Goal: Information Seeking & Learning: Understand process/instructions

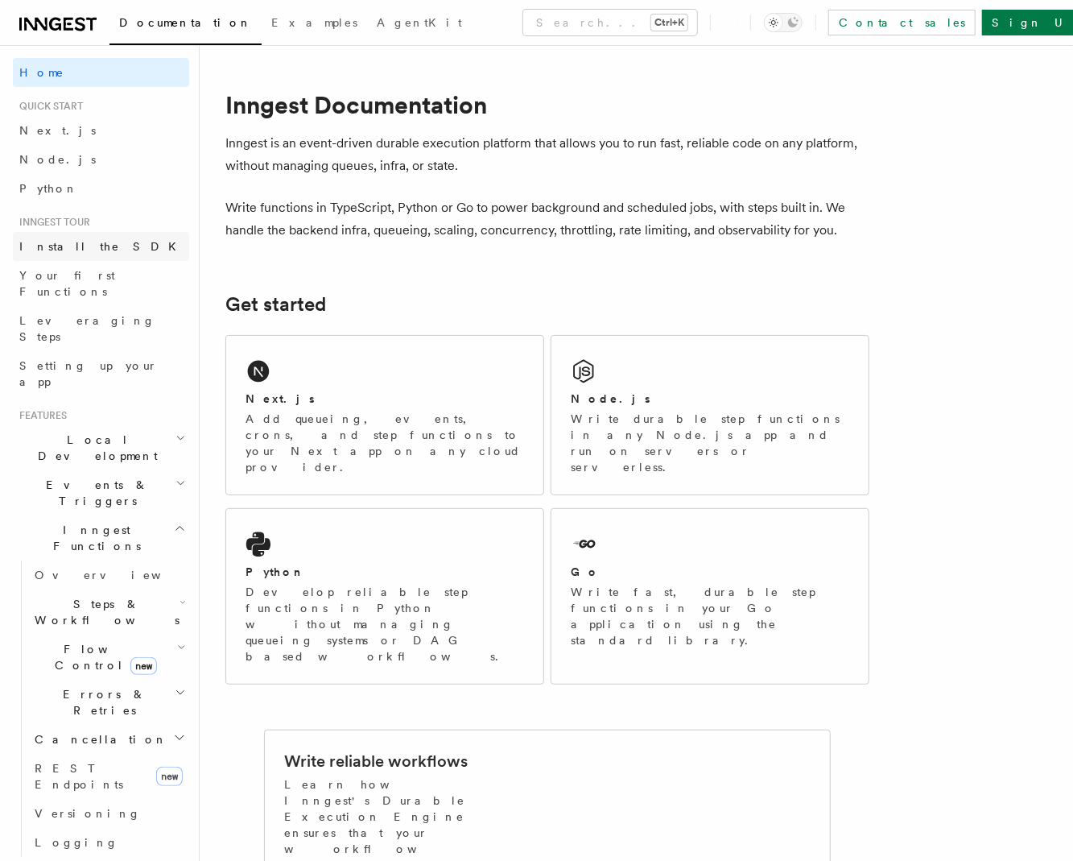
click at [103, 246] on link "Install the SDK" at bounding box center [101, 246] width 176 height 29
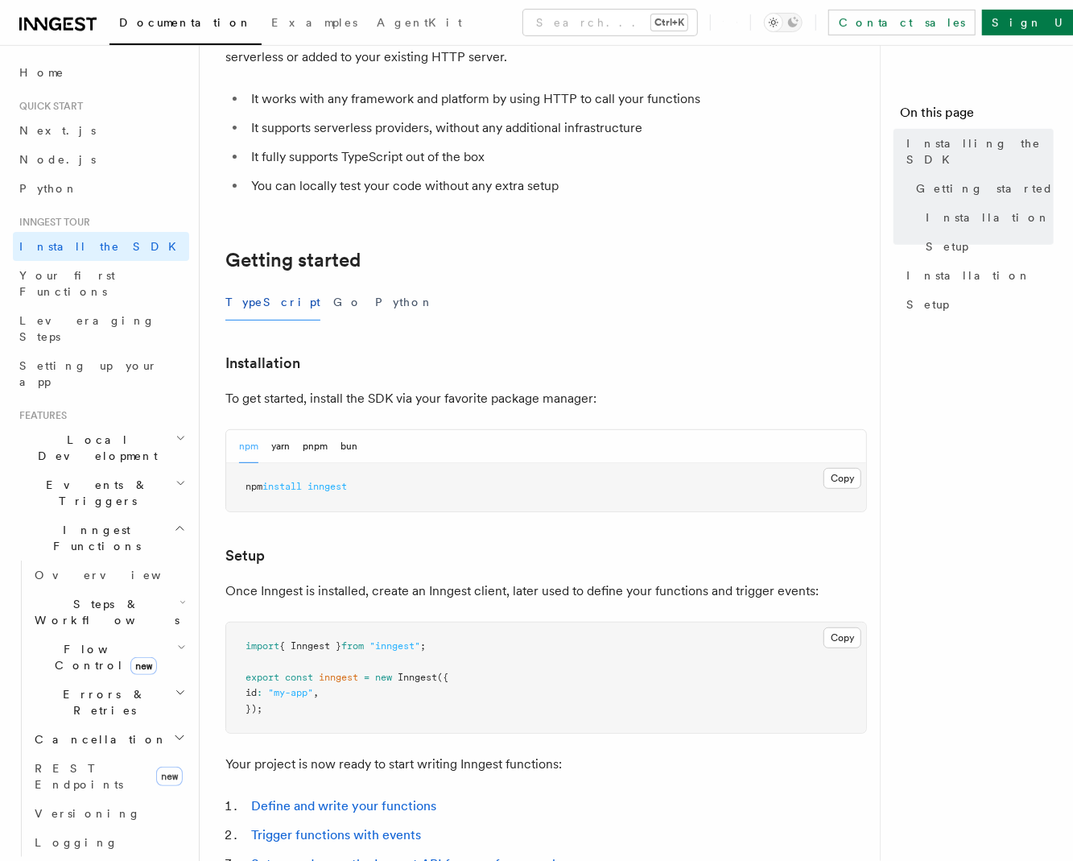
scroll to position [217, 0]
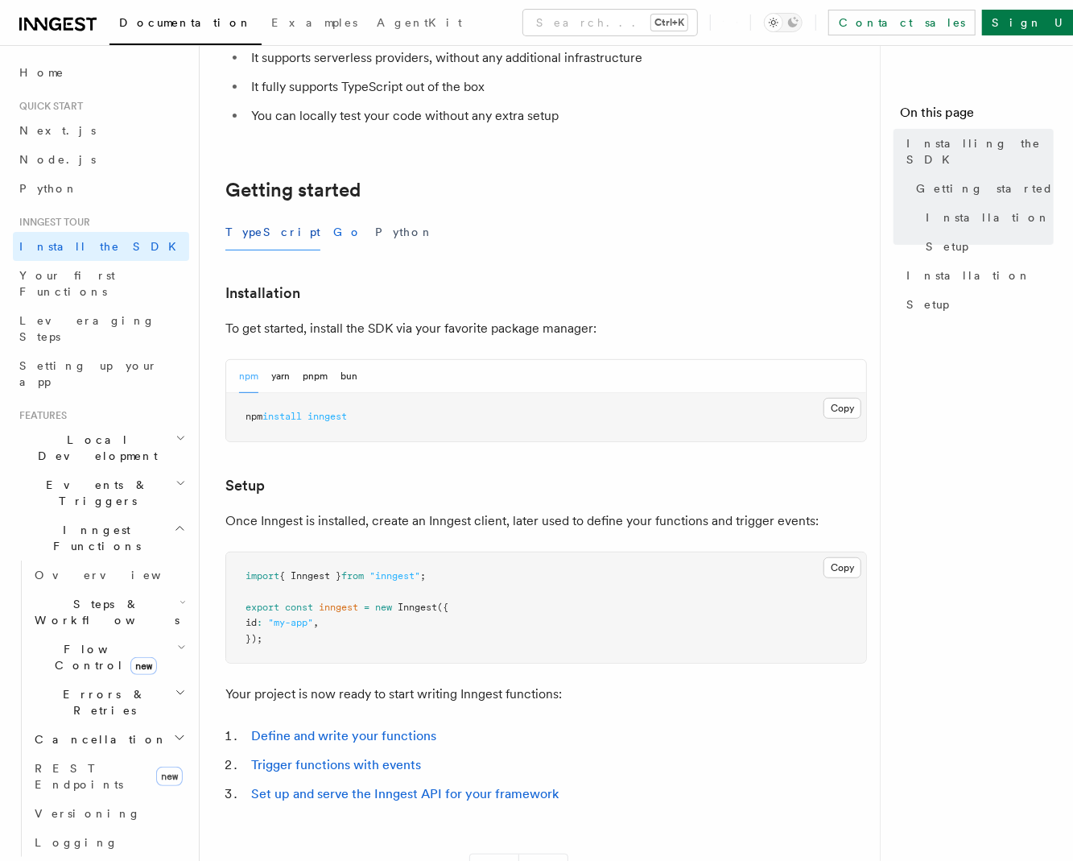
click at [333, 240] on button "Go" at bounding box center [347, 232] width 29 height 36
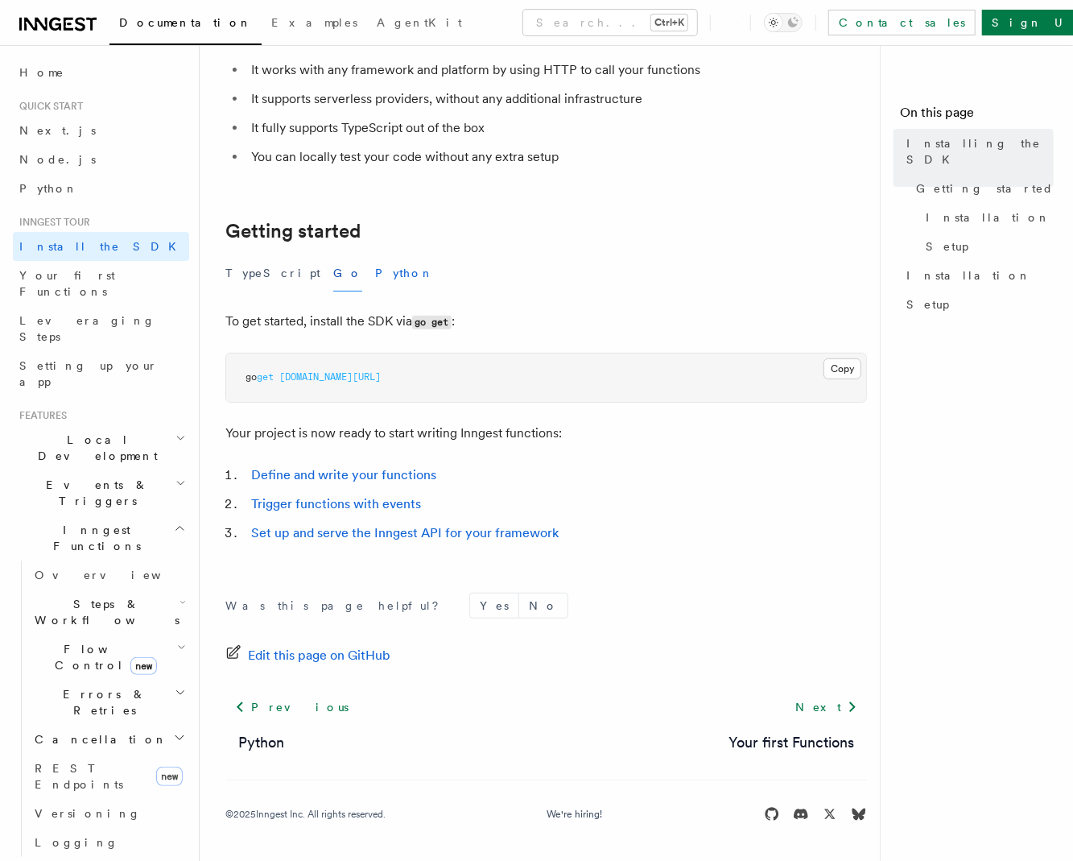
click at [375, 278] on button "Python" at bounding box center [404, 273] width 59 height 36
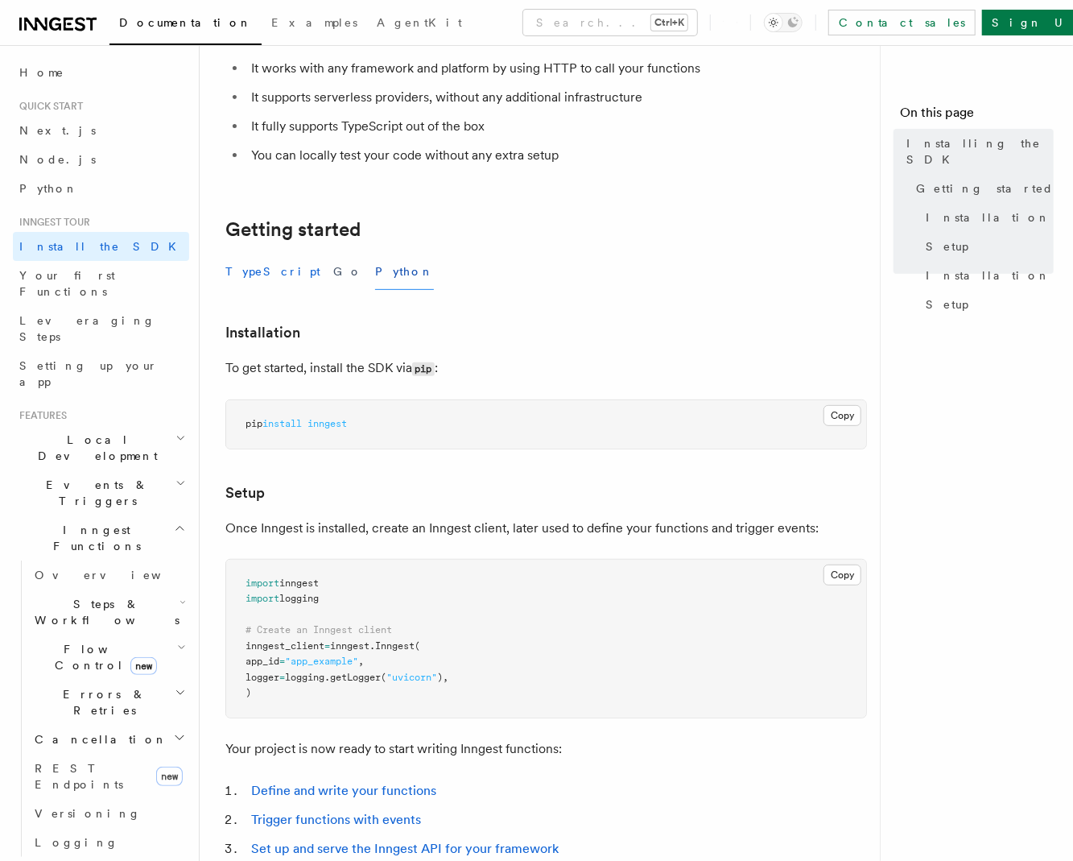
click at [256, 277] on button "TypeScript" at bounding box center [272, 272] width 95 height 36
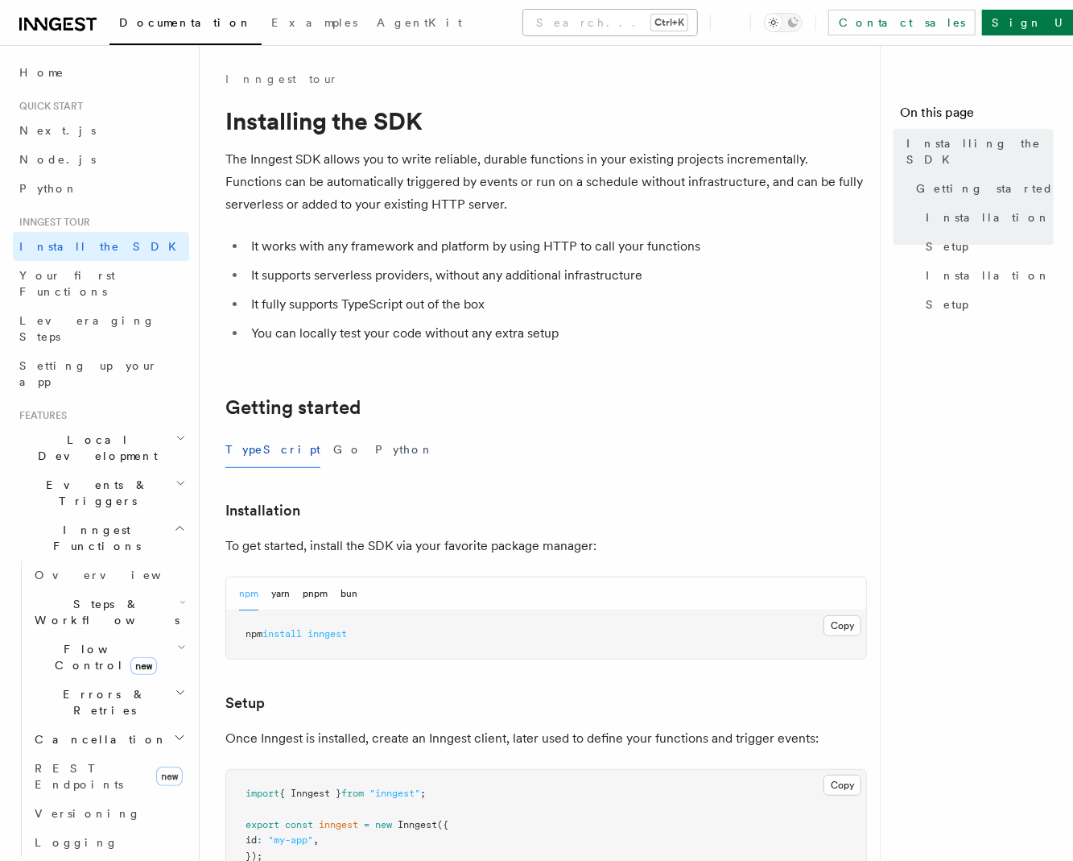
click at [523, 13] on button "Search... Ctrl+K" at bounding box center [610, 23] width 174 height 26
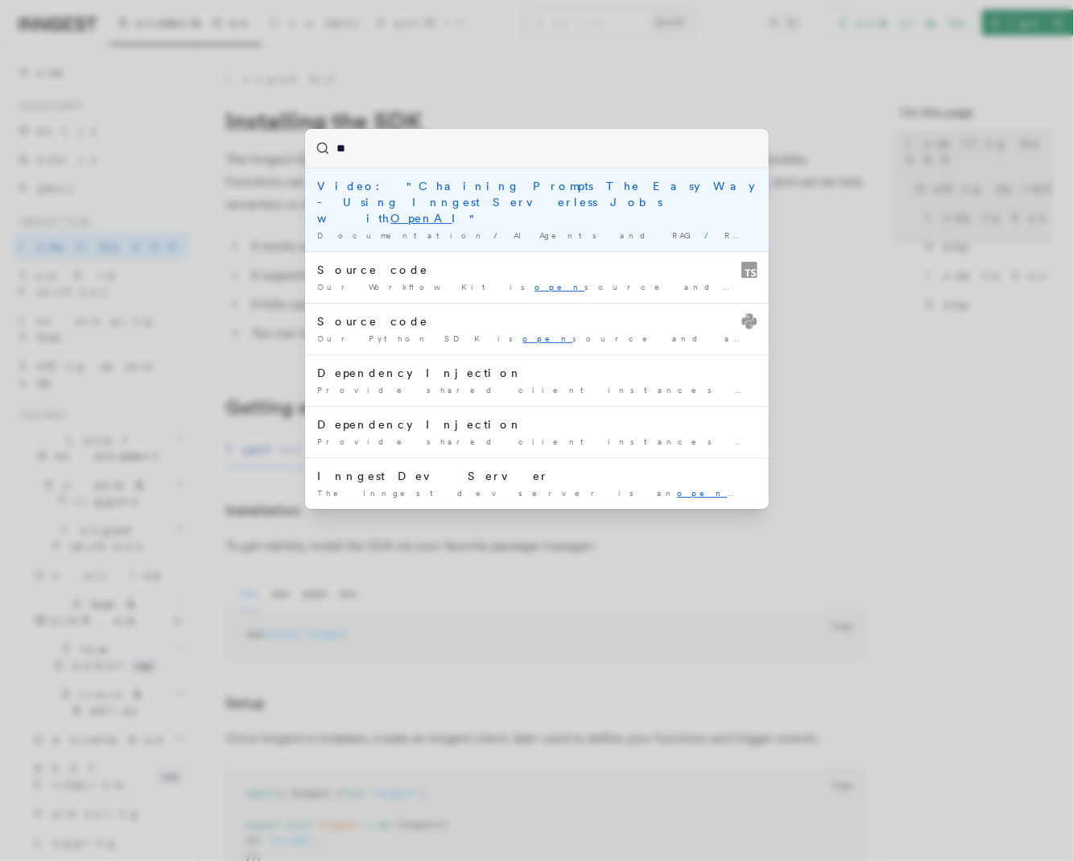
type input "*"
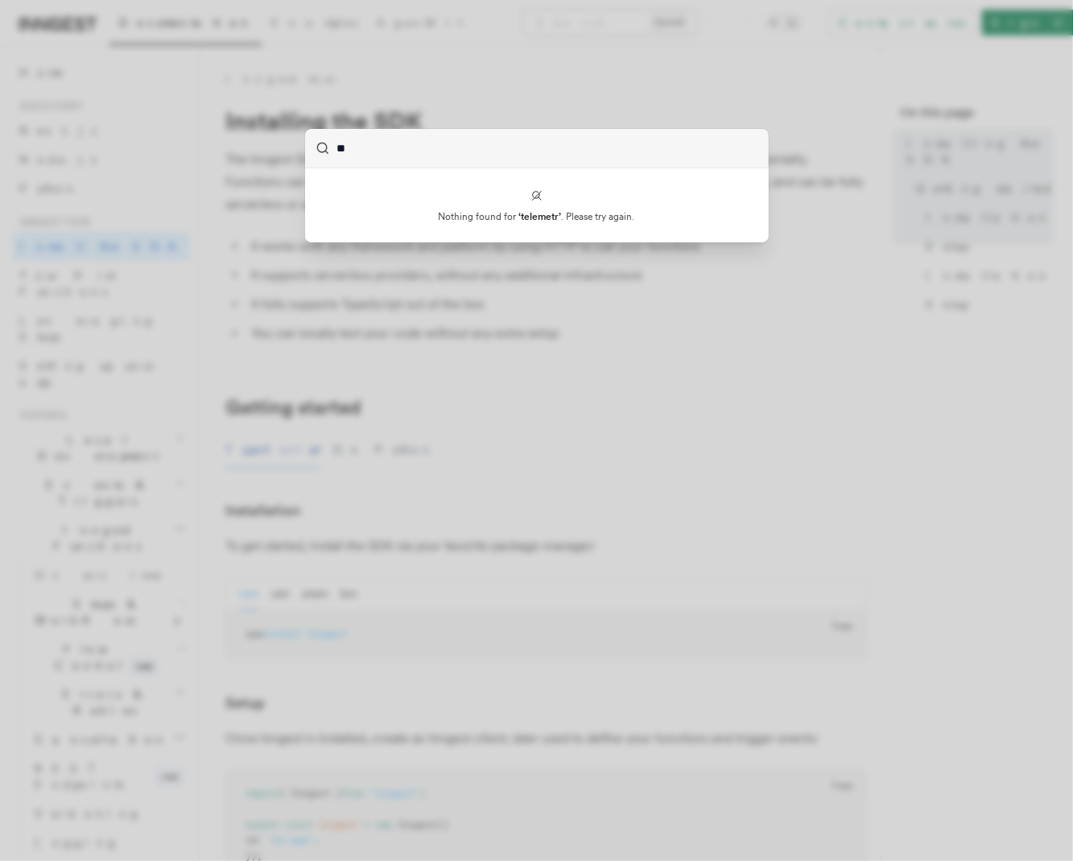
type input "*"
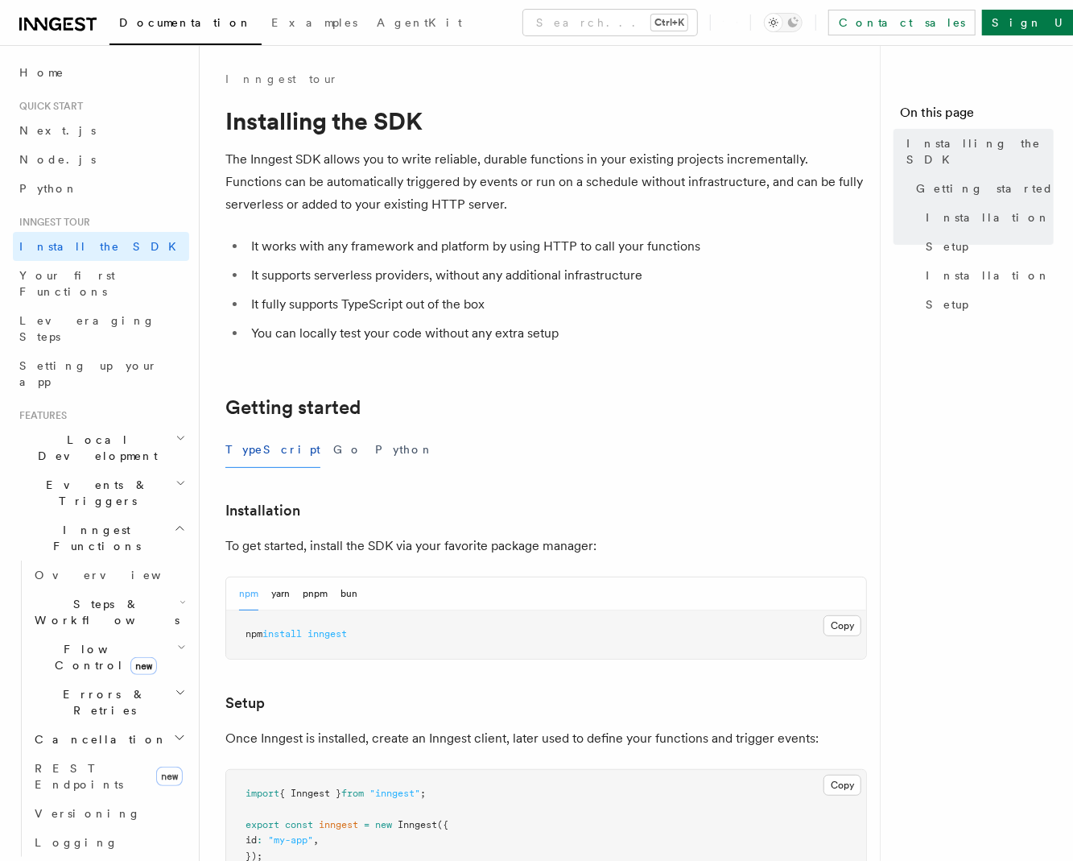
click at [442, 188] on p "The Inngest SDK allows you to write reliable, durable functions in your existin…" at bounding box center [546, 182] width 642 height 68
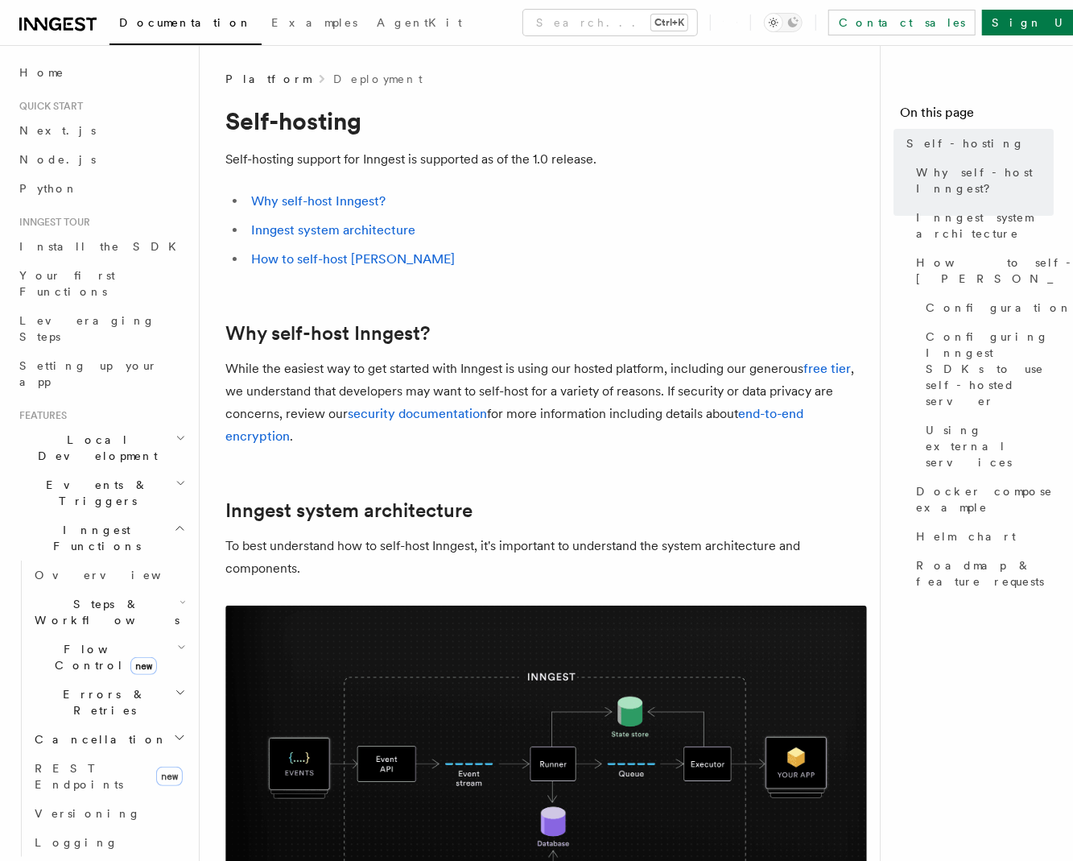
scroll to position [942, 0]
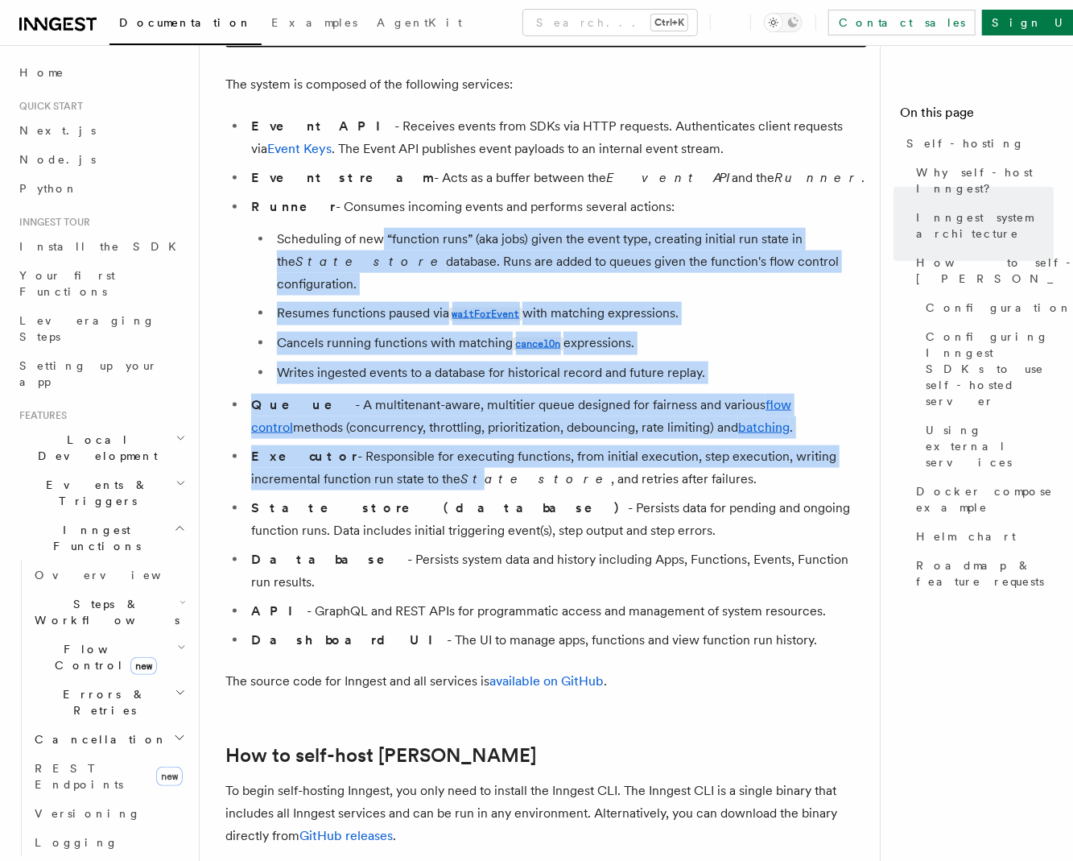
drag, startPoint x: 385, startPoint y: 235, endPoint x: 405, endPoint y: 476, distance: 241.6
click at [404, 463] on ul "Event API - Receives events from SDKs via HTTP requests. Authenticates client r…" at bounding box center [546, 383] width 642 height 536
click at [405, 476] on li "Executor - Responsible for executing functions, from initial execution, step ex…" at bounding box center [556, 467] width 621 height 45
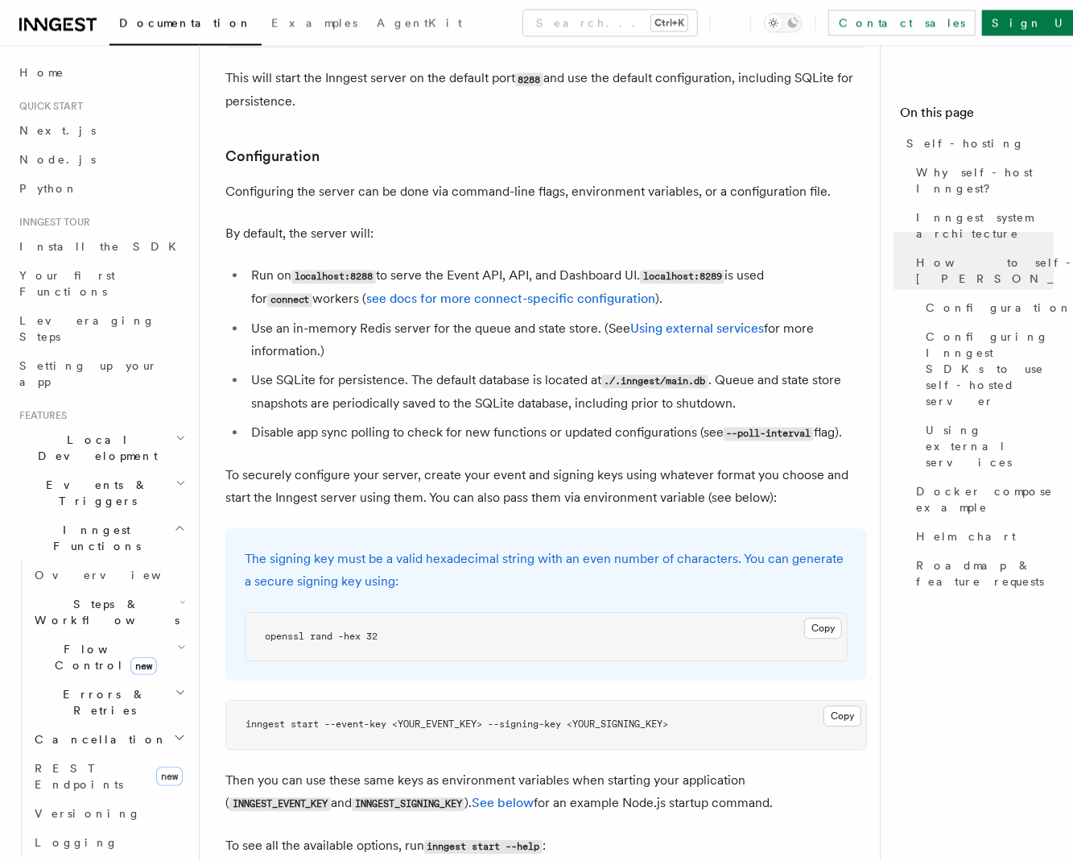
scroll to position [2029, 0]
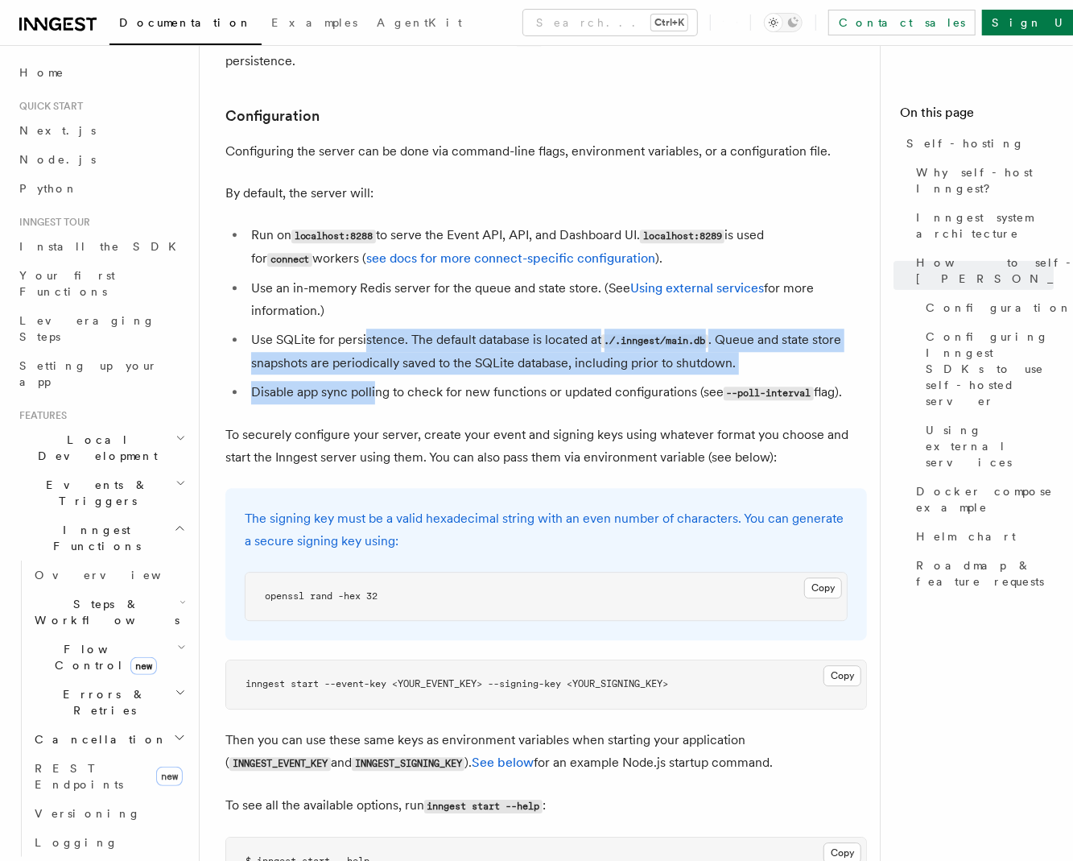
drag, startPoint x: 366, startPoint y: 299, endPoint x: 375, endPoint y: 358, distance: 60.4
click at [375, 357] on ul "Run on localhost:8288 to serve the Event API, API, and Dashboard UI. localhost:…" at bounding box center [546, 314] width 642 height 180
click at [376, 381] on li "Disable app sync polling to check for new functions or updated configurations (…" at bounding box center [556, 392] width 621 height 23
drag, startPoint x: 376, startPoint y: 361, endPoint x: 389, endPoint y: 302, distance: 60.2
click at [389, 302] on ul "Run on localhost:8288 to serve the Event API, API, and Dashboard UI. localhost:…" at bounding box center [546, 314] width 642 height 180
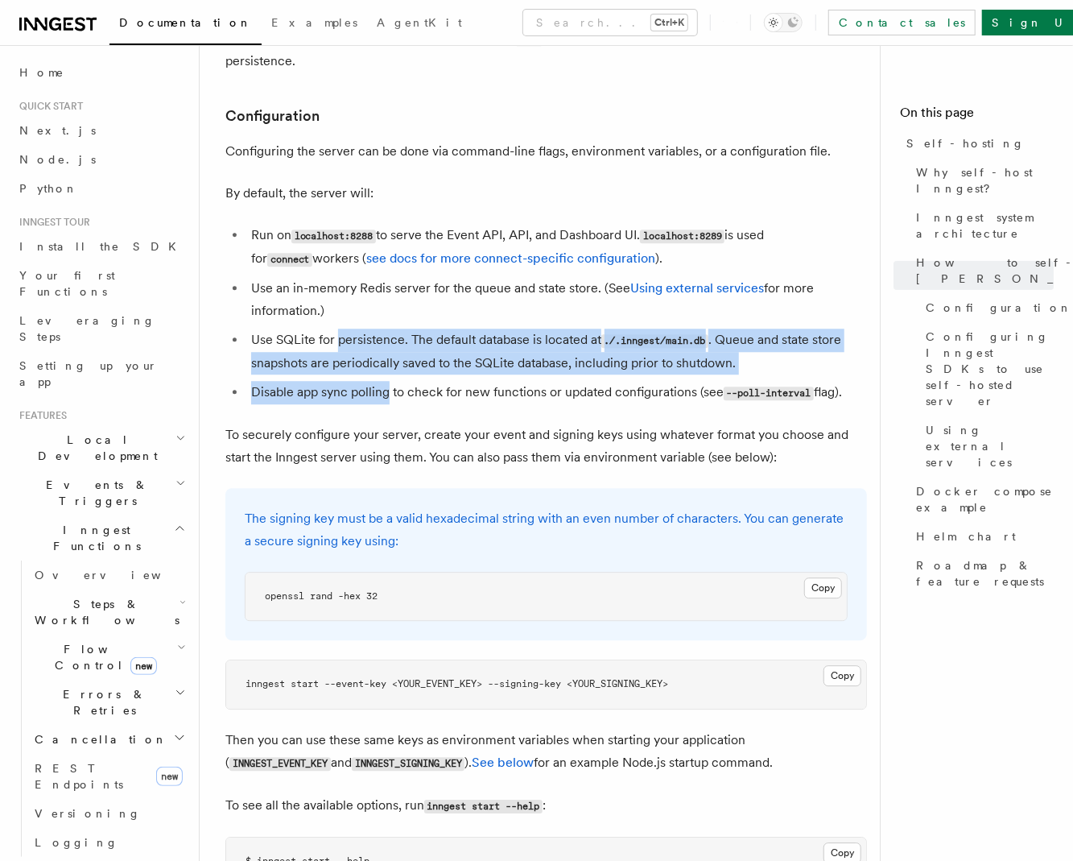
click at [389, 329] on li "Use SQLite for persistence. The default database is located at ./.inngest/main.…" at bounding box center [556, 352] width 621 height 46
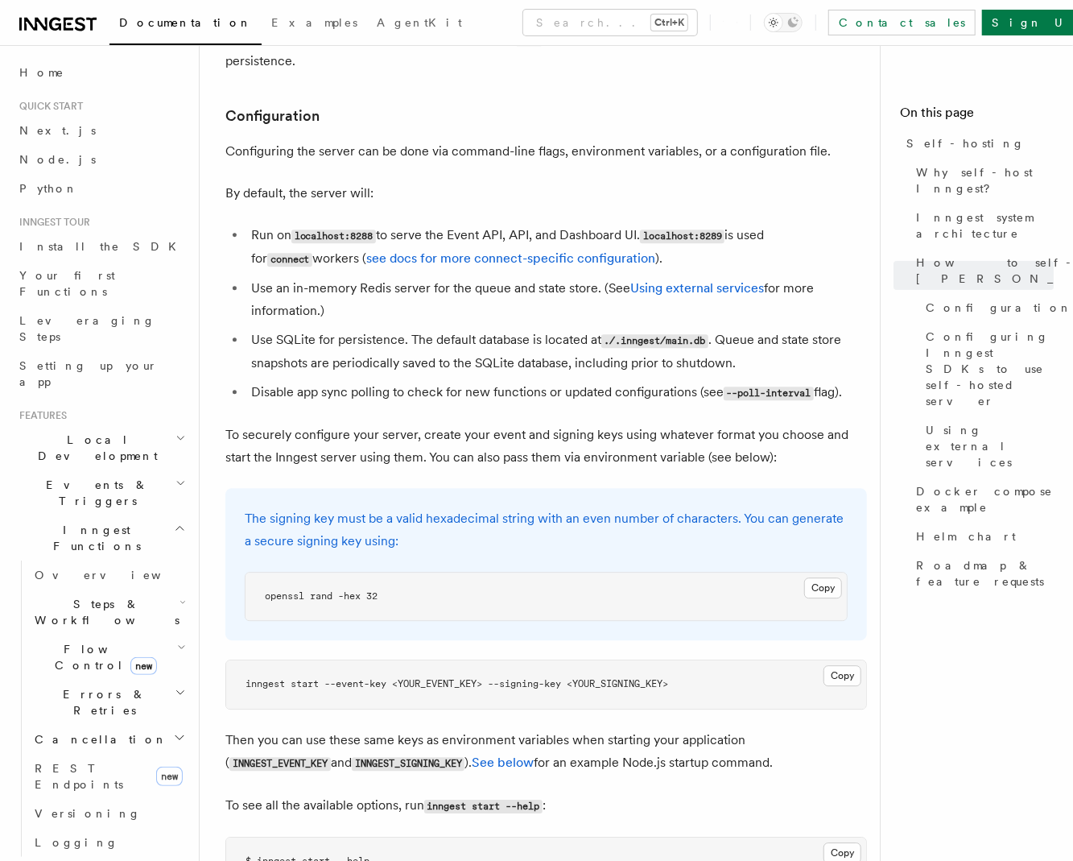
drag, startPoint x: 389, startPoint y: 302, endPoint x: 417, endPoint y: 373, distance: 76.3
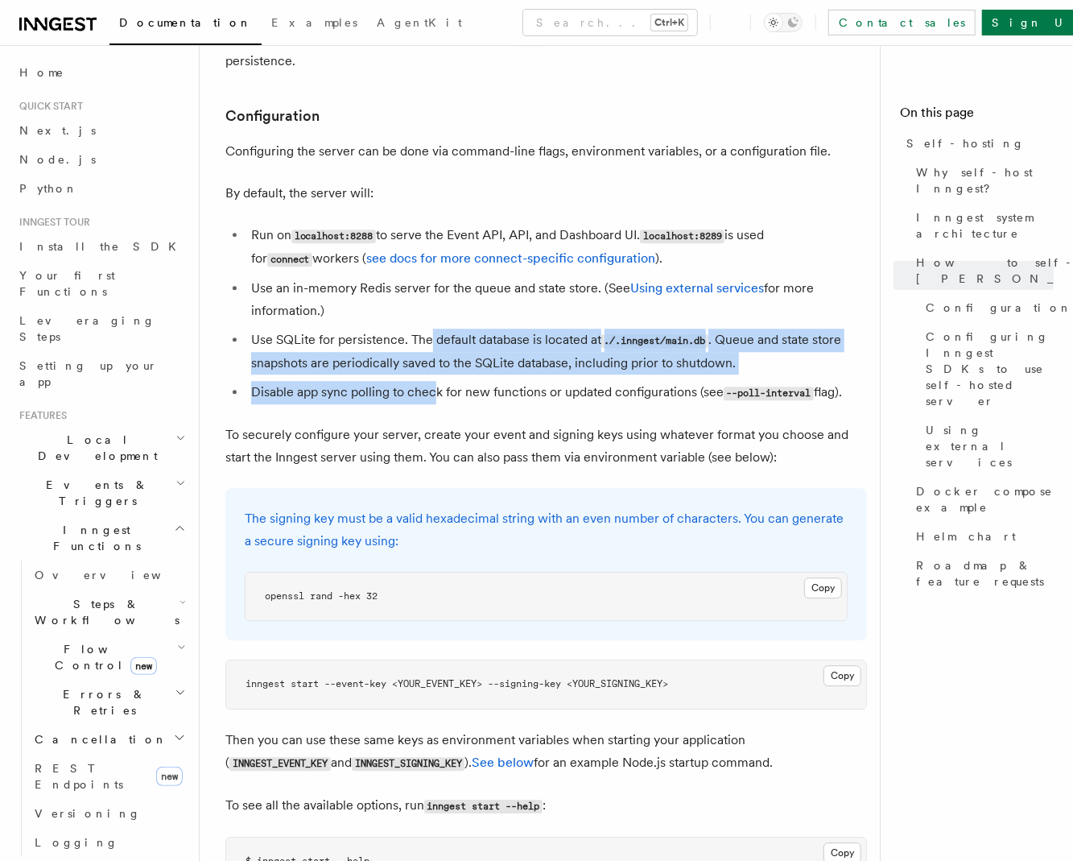
drag, startPoint x: 437, startPoint y: 361, endPoint x: 429, endPoint y: 312, distance: 49.0
click at [429, 314] on ul "Run on localhost:8288 to serve the Event API, API, and Dashboard UI. localhost:…" at bounding box center [546, 314] width 642 height 180
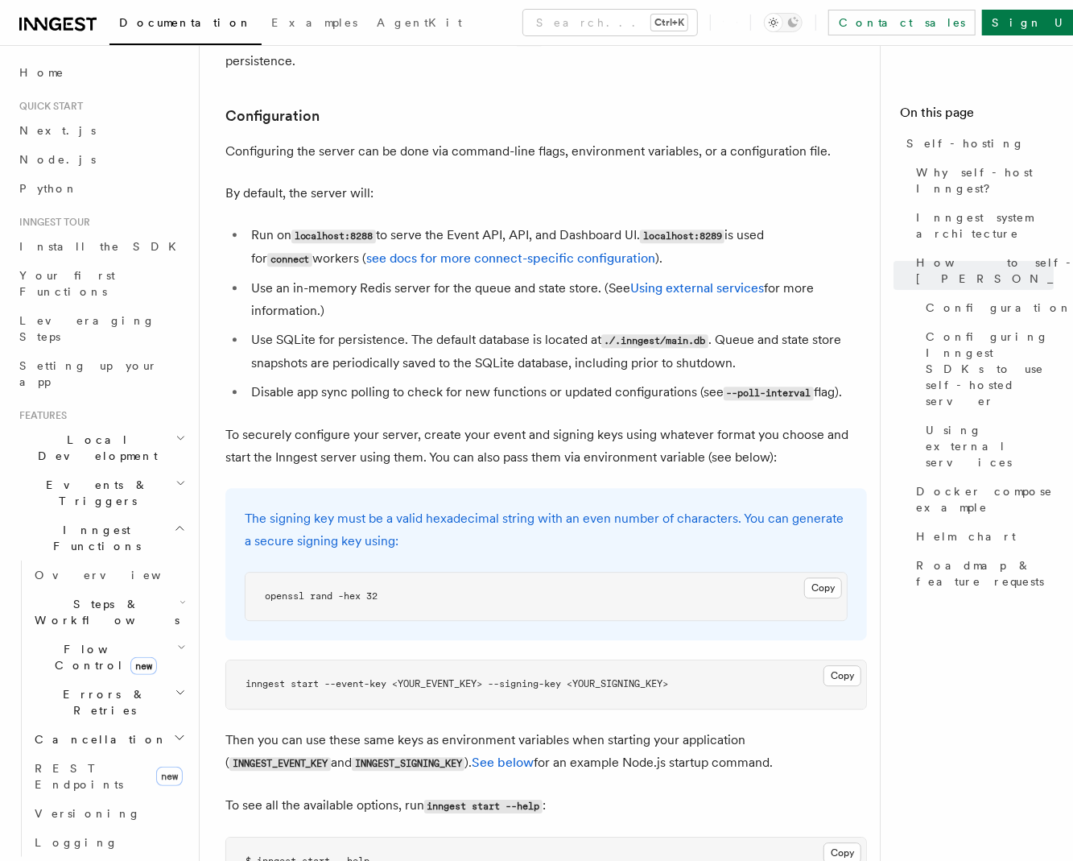
click at [429, 329] on li "Use SQLite for persistence. The default database is located at ./.inngest/main.…" at bounding box center [556, 352] width 621 height 46
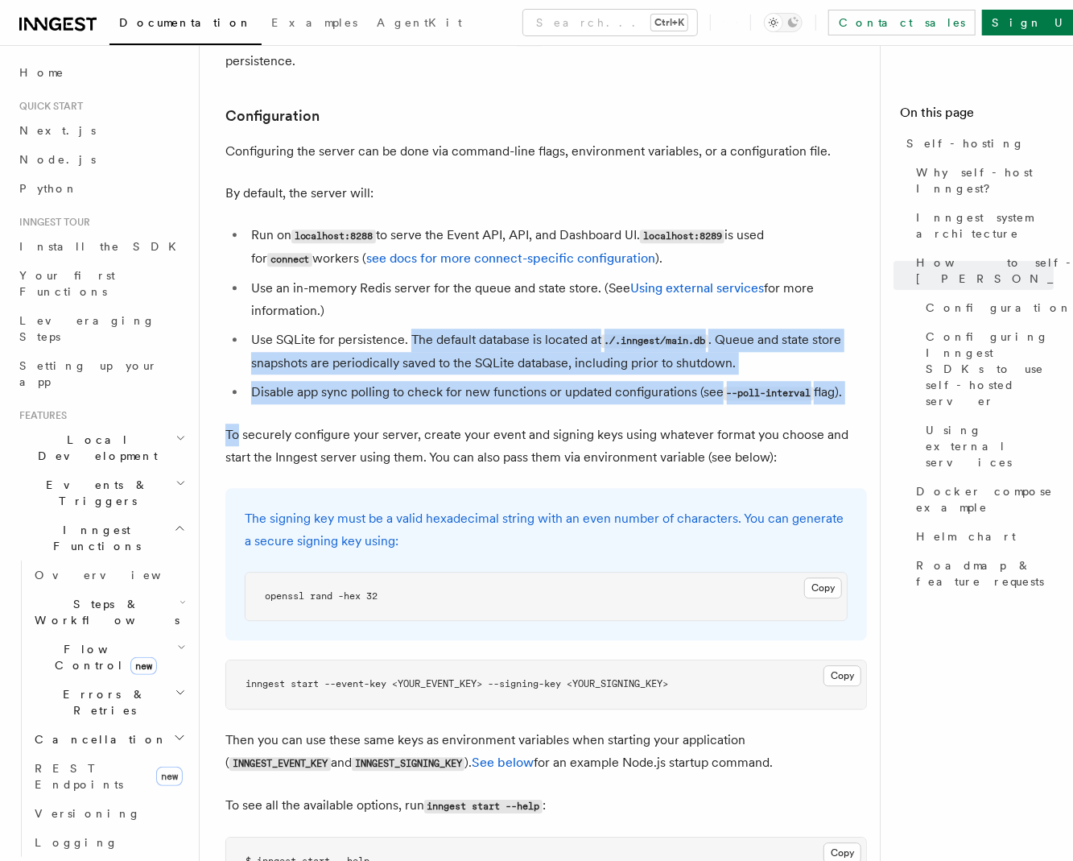
drag, startPoint x: 429, startPoint y: 312, endPoint x: 452, endPoint y: 391, distance: 82.1
drag, startPoint x: 452, startPoint y: 392, endPoint x: 441, endPoint y: 303, distance: 90.0
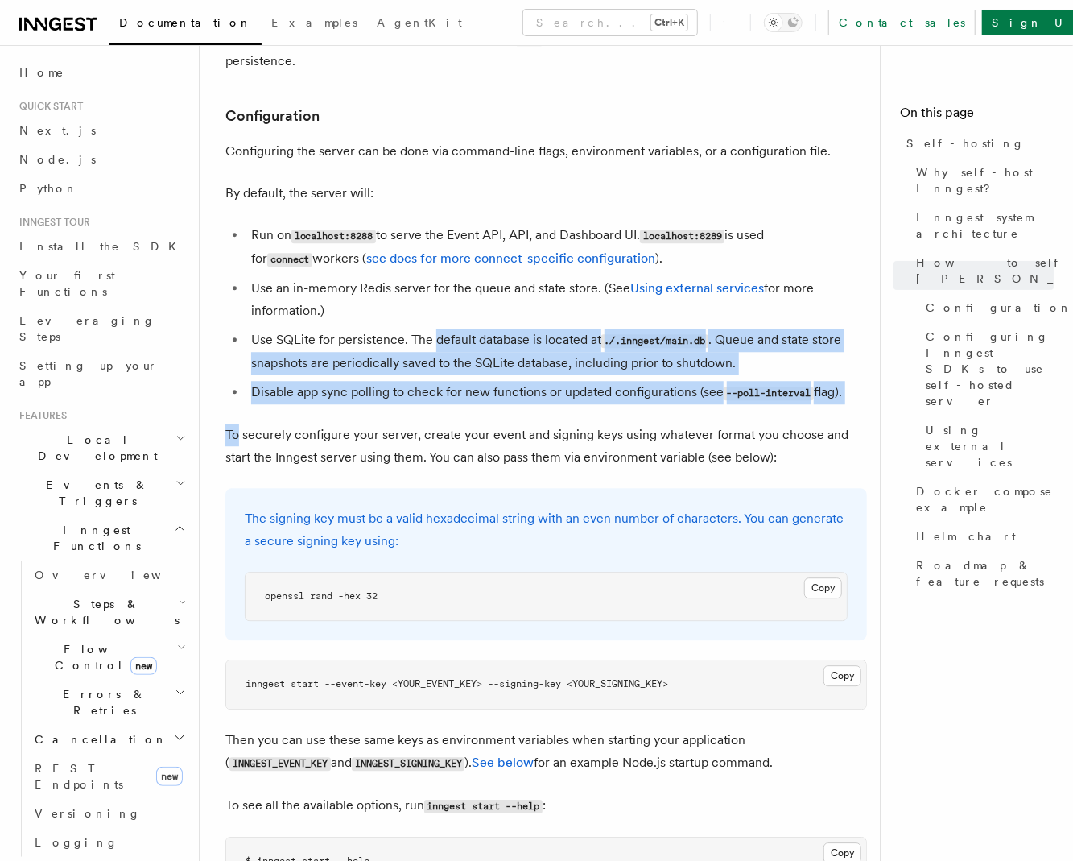
click at [441, 329] on li "Use SQLite for persistence. The default database is located at ./.inngest/main.…" at bounding box center [556, 352] width 621 height 46
drag, startPoint x: 441, startPoint y: 302, endPoint x: 459, endPoint y: 415, distance: 114.9
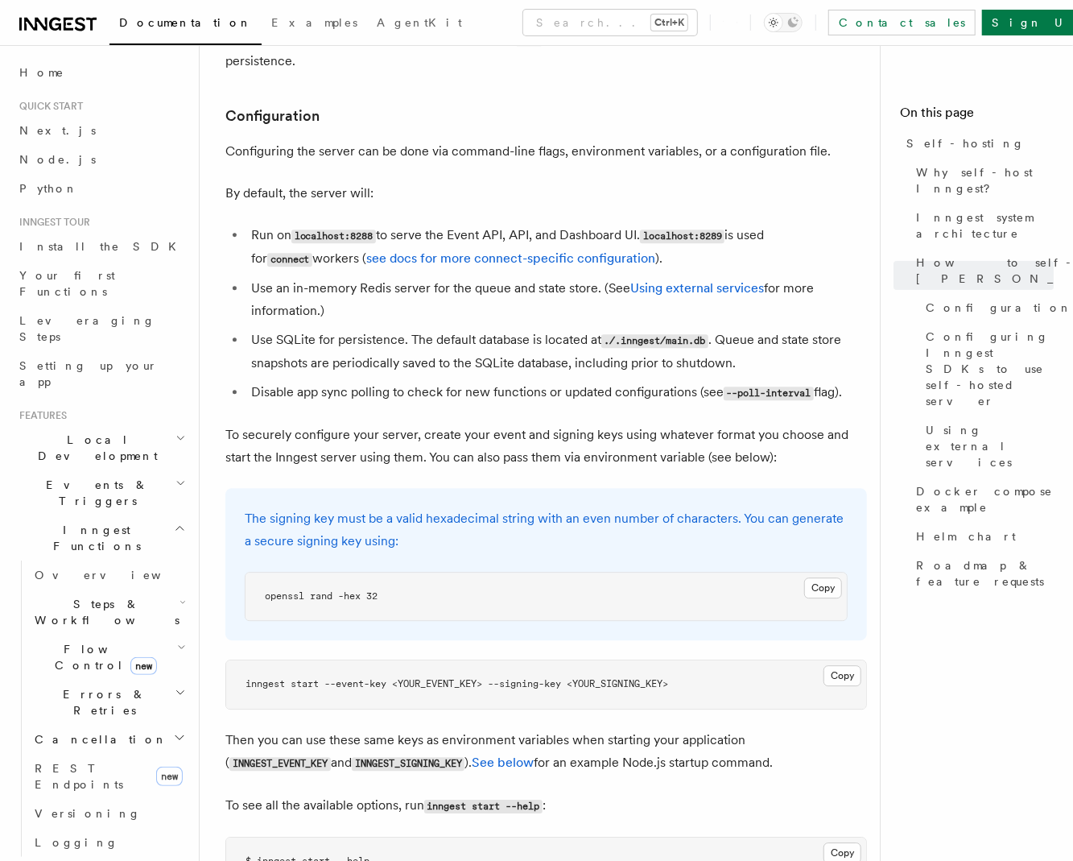
click at [459, 424] on p "To securely configure your server, create your event and signing keys using wha…" at bounding box center [546, 446] width 642 height 45
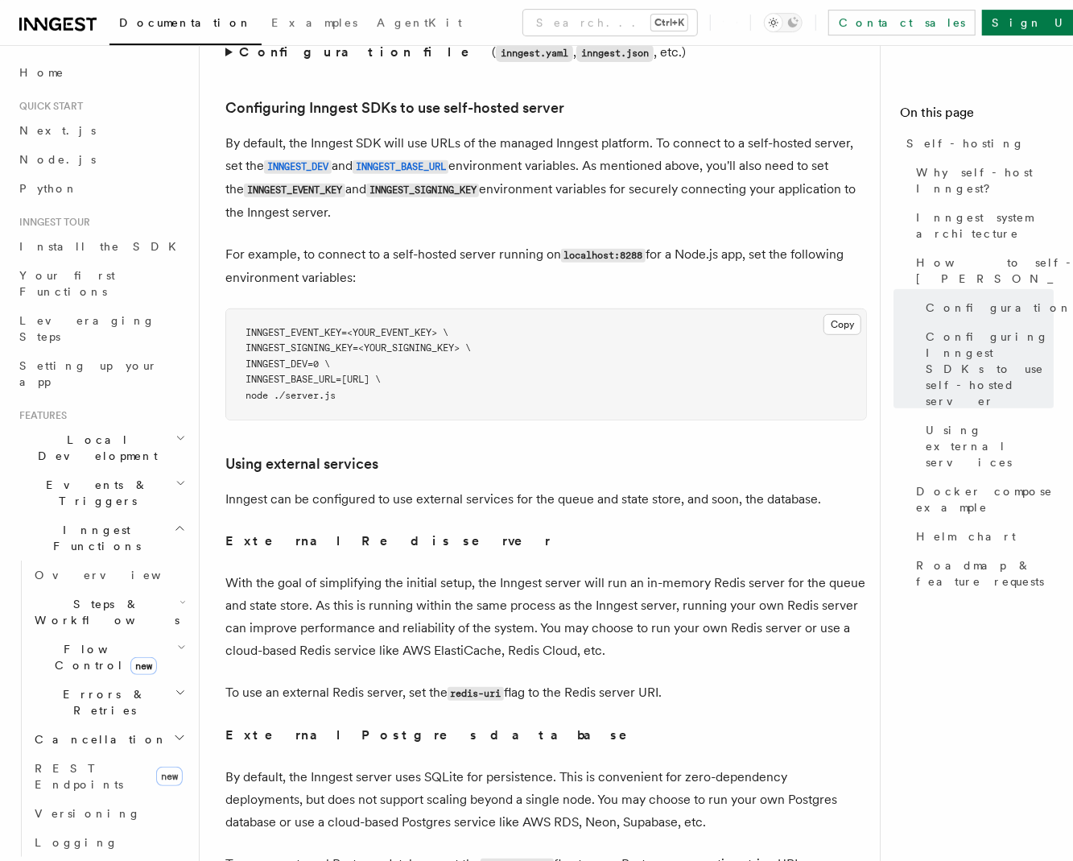
scroll to position [3261, 0]
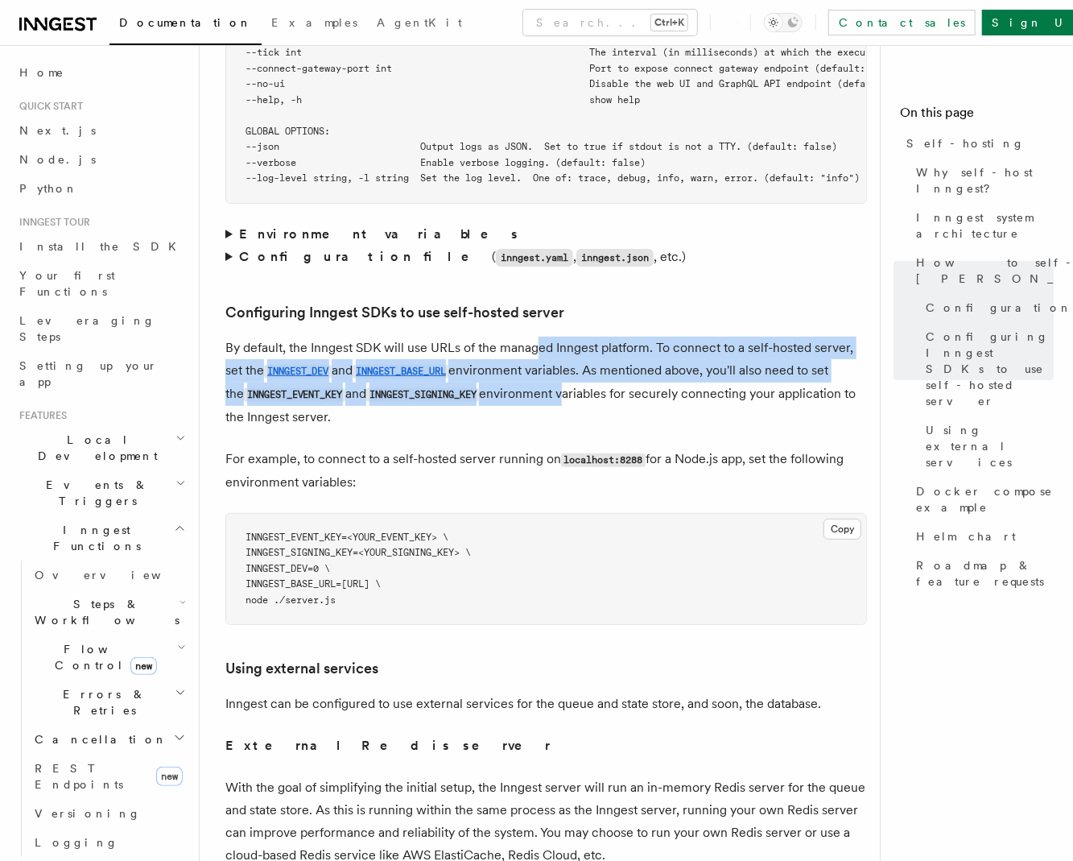
drag, startPoint x: 538, startPoint y: 316, endPoint x: 586, endPoint y: 368, distance: 70.6
click at [582, 362] on p "By default, the Inngest SDK will use URLs of the managed Inngest platform. To c…" at bounding box center [546, 383] width 642 height 92
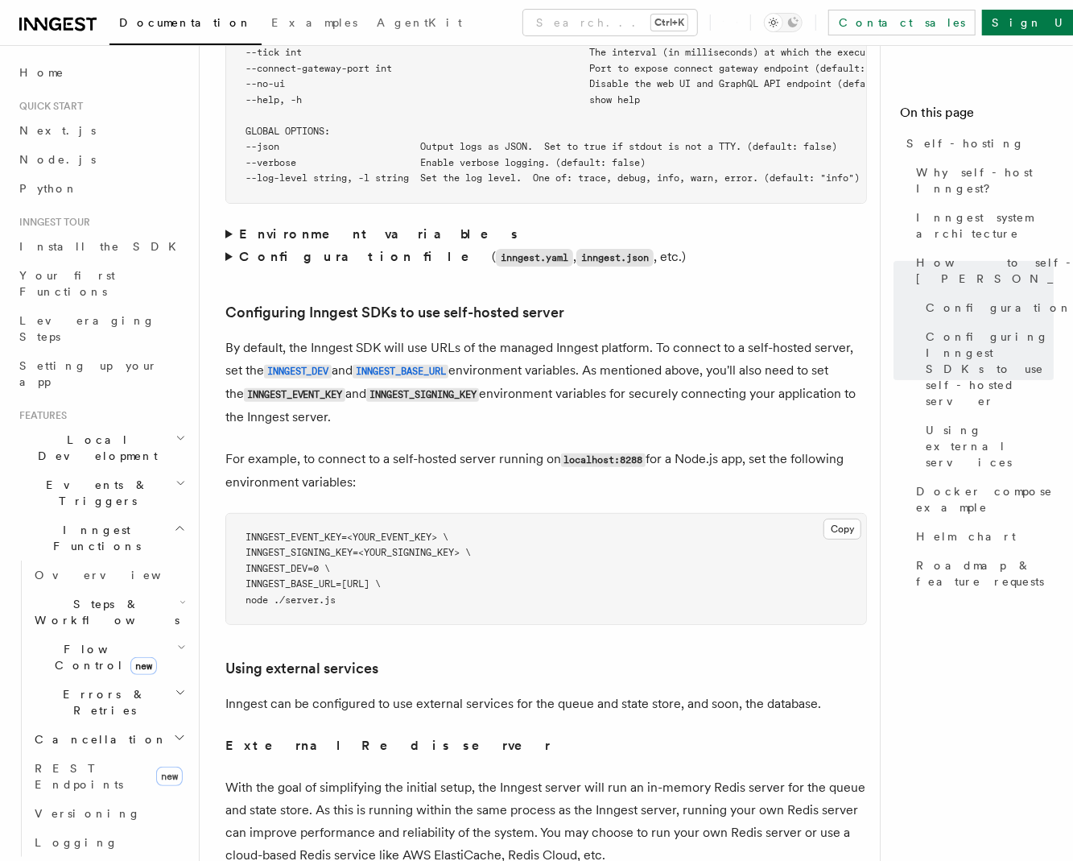
click at [593, 382] on p "By default, the Inngest SDK will use URLs of the managed Inngest platform. To c…" at bounding box center [546, 383] width 642 height 92
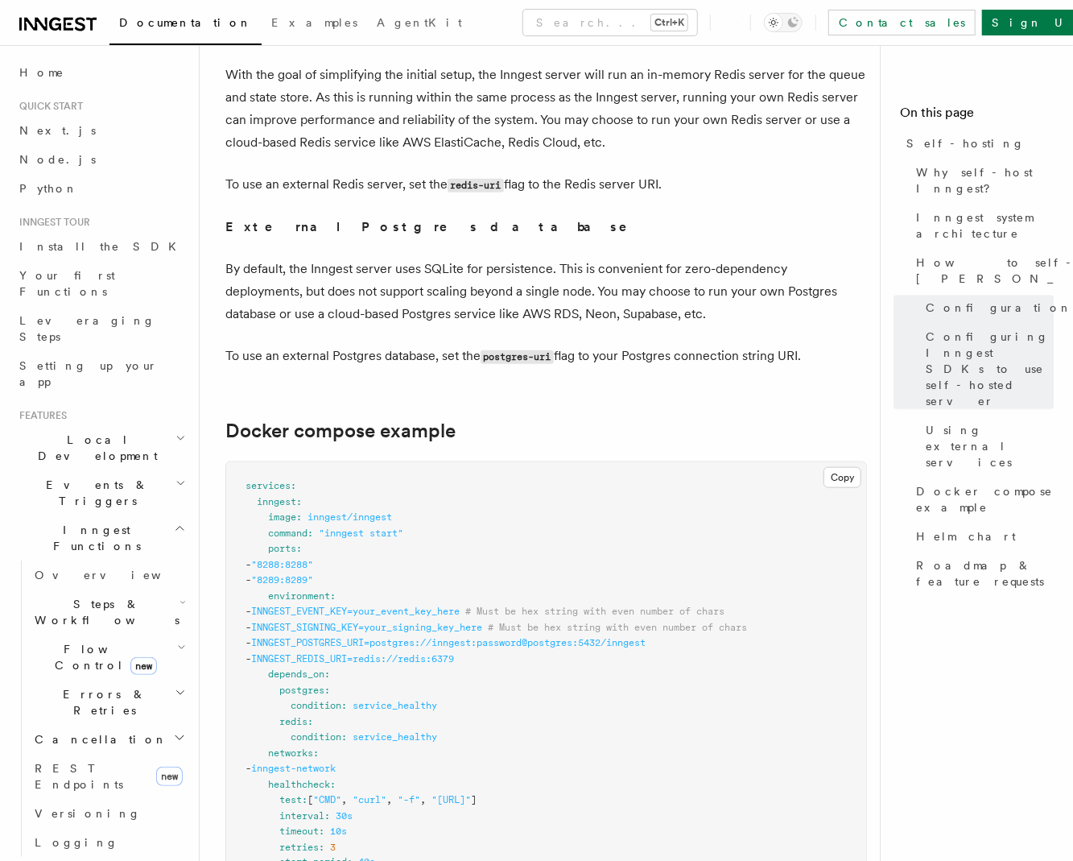
scroll to position [4348, 0]
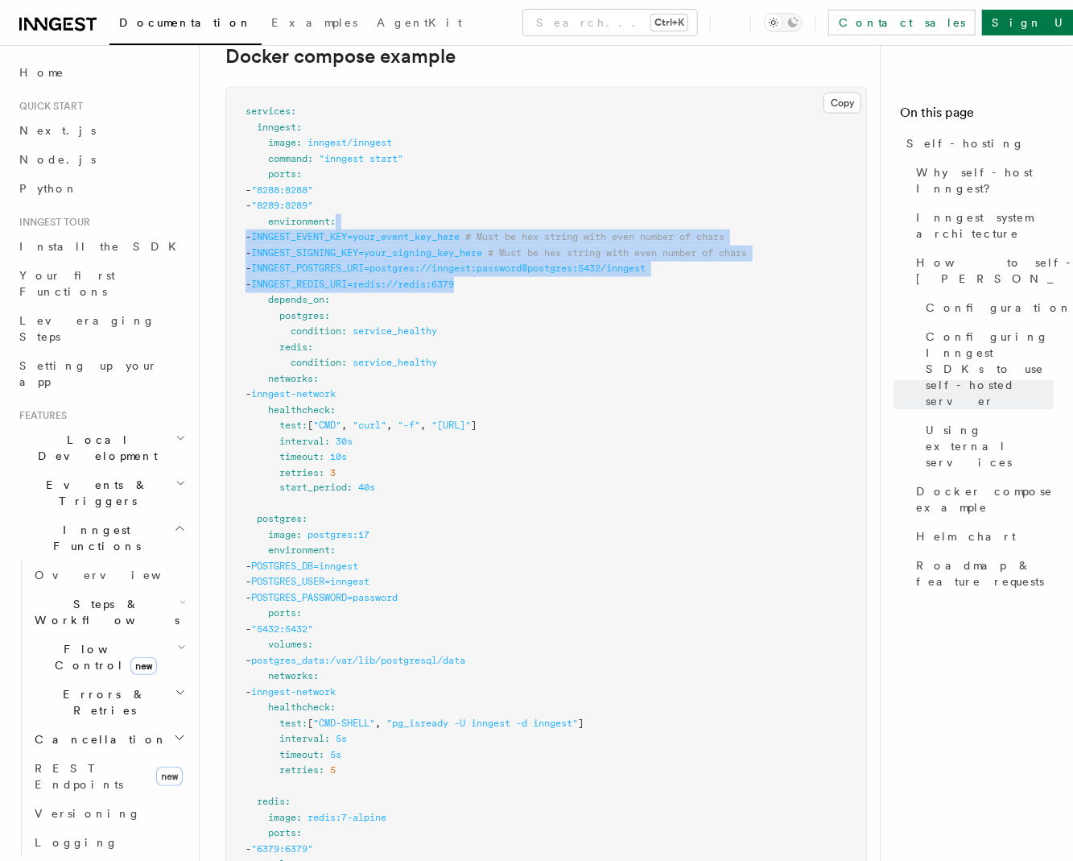
drag, startPoint x: 588, startPoint y: 192, endPoint x: 626, endPoint y: 256, distance: 74.0
click at [626, 256] on pre "services : inngest : image : inngest/inngest command : "inngest start" ports : …" at bounding box center [546, 622] width 640 height 1068
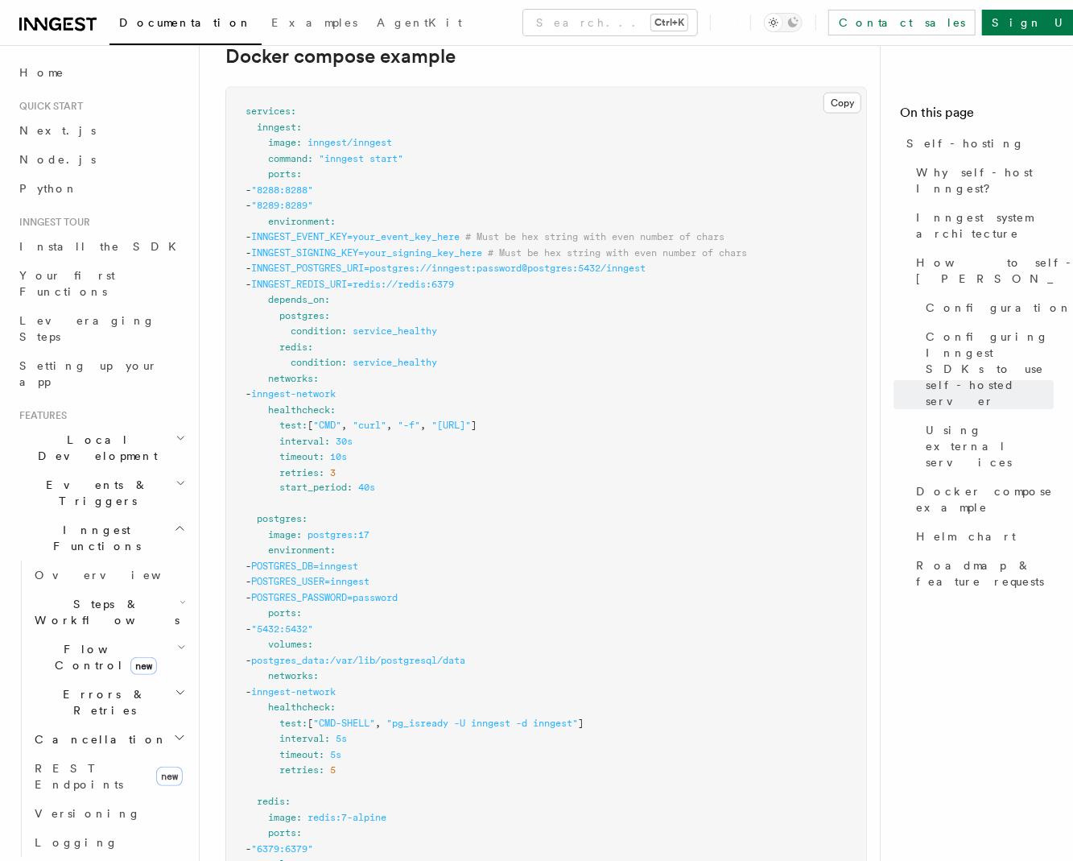
click at [626, 258] on pre "services : inngest : image : inngest/inngest command : "inngest start" ports : …" at bounding box center [546, 622] width 640 height 1068
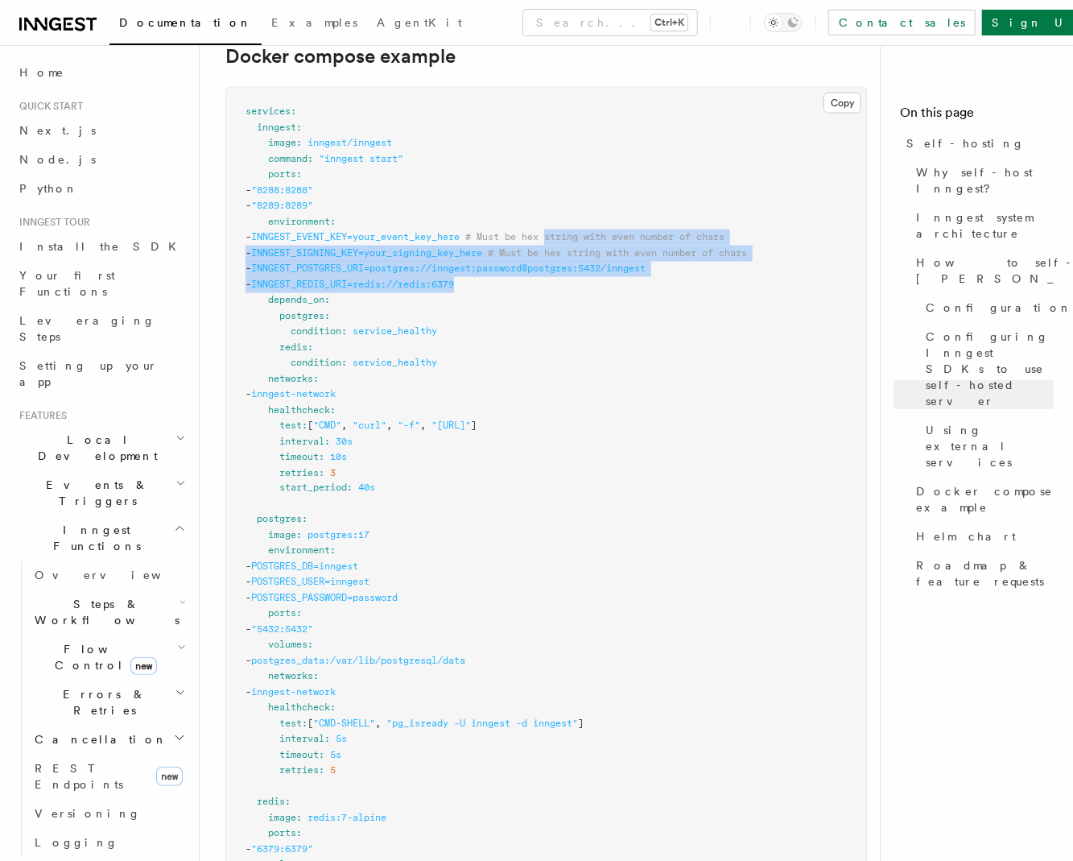
drag, startPoint x: 626, startPoint y: 258, endPoint x: 614, endPoint y: 206, distance: 52.7
click at [614, 206] on pre "services : inngest : image : inngest/inngest command : "inngest start" ports : …" at bounding box center [546, 622] width 640 height 1068
click at [614, 231] on span "# Must be hex string with even number of chars" at bounding box center [594, 236] width 259 height 11
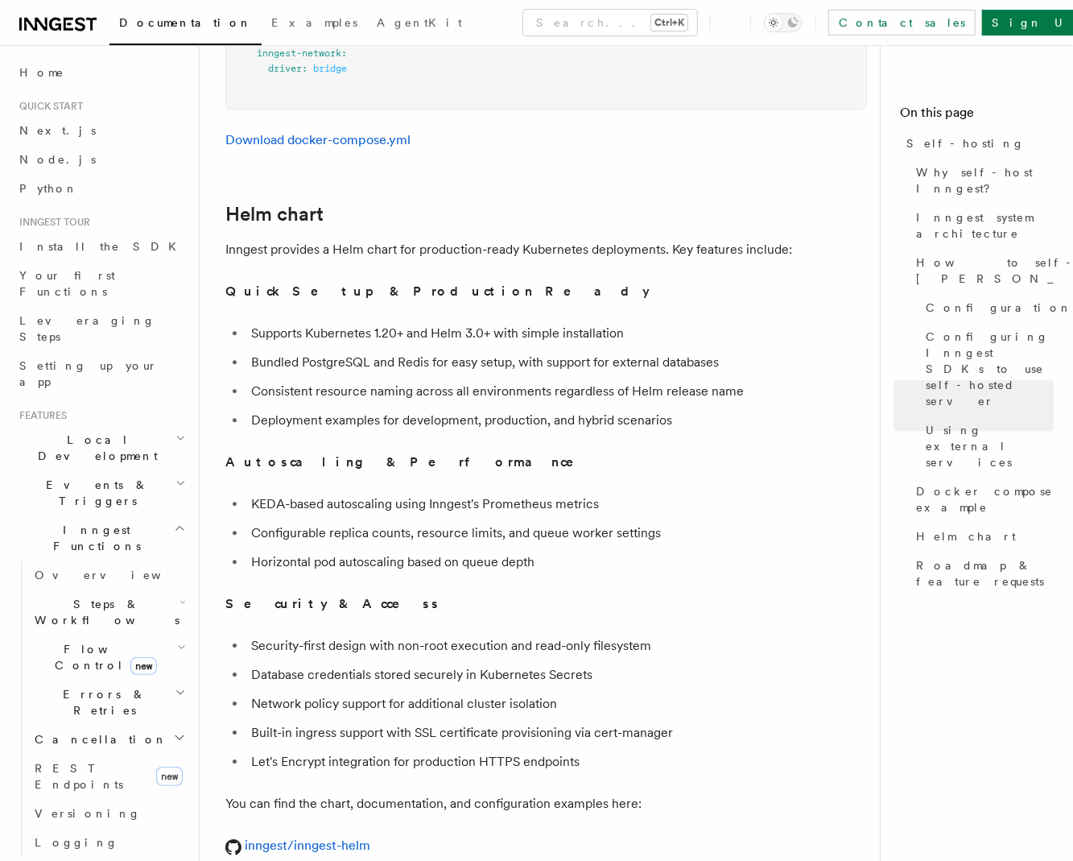
scroll to position [5435, 0]
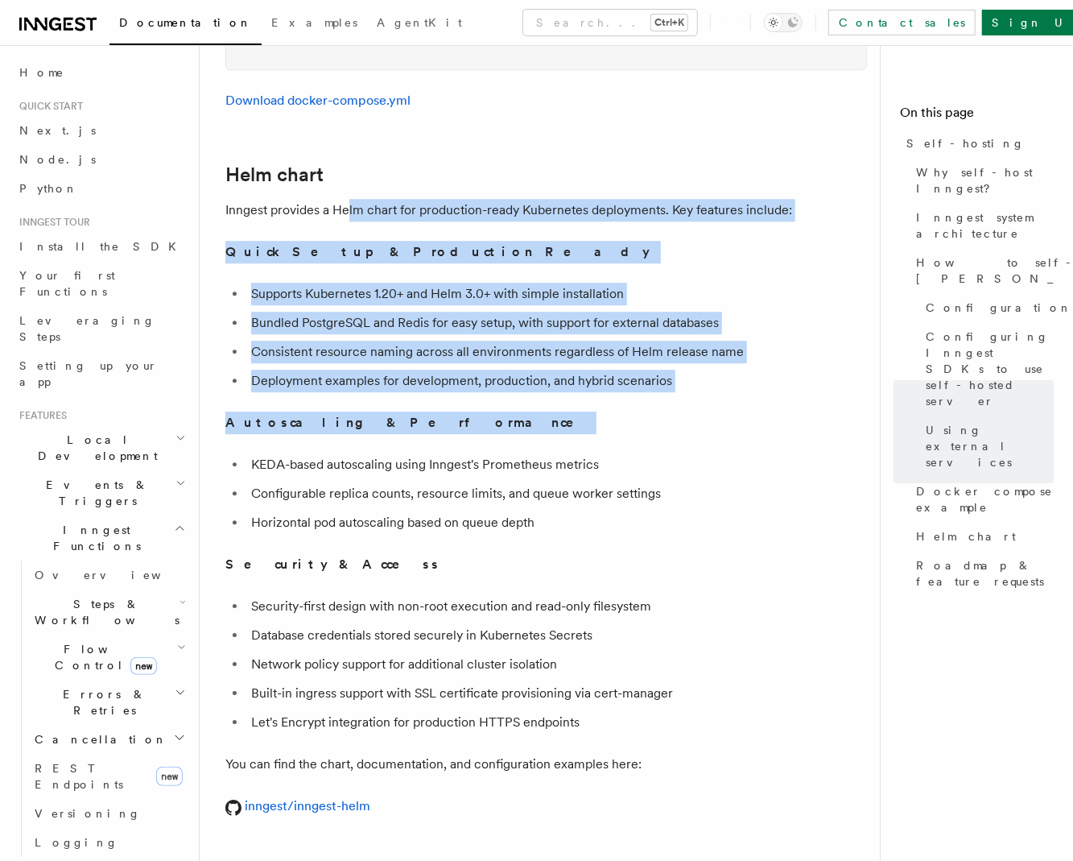
drag, startPoint x: 351, startPoint y: 179, endPoint x: 437, endPoint y: 414, distance: 250.4
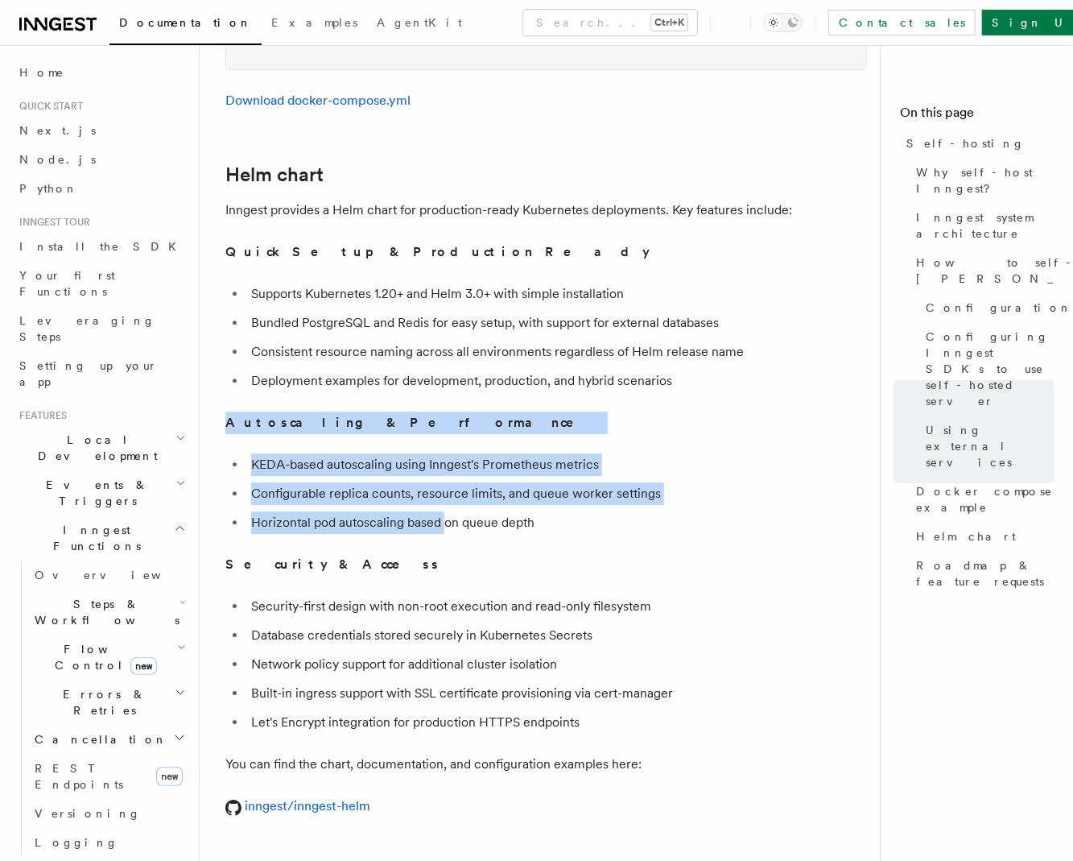
drag, startPoint x: 445, startPoint y: 504, endPoint x: 453, endPoint y: 381, distance: 123.4
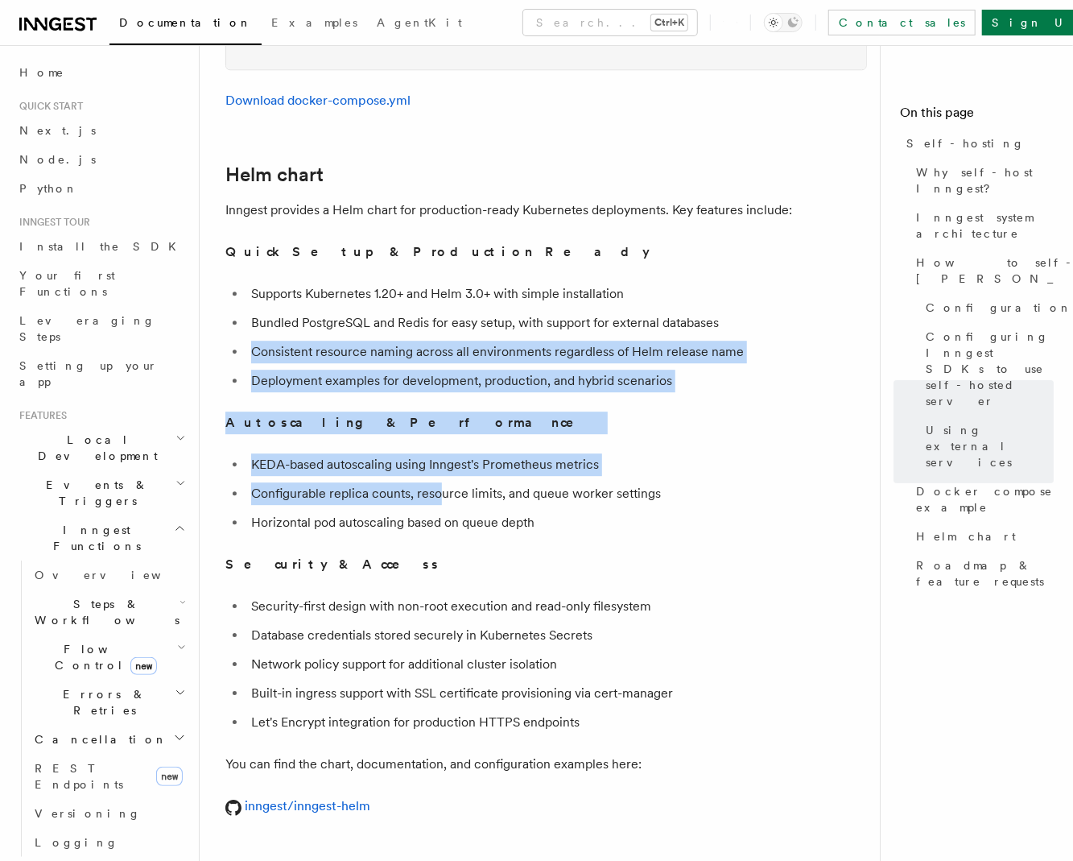
drag, startPoint x: 414, startPoint y: 309, endPoint x: 440, endPoint y: 494, distance: 186.2
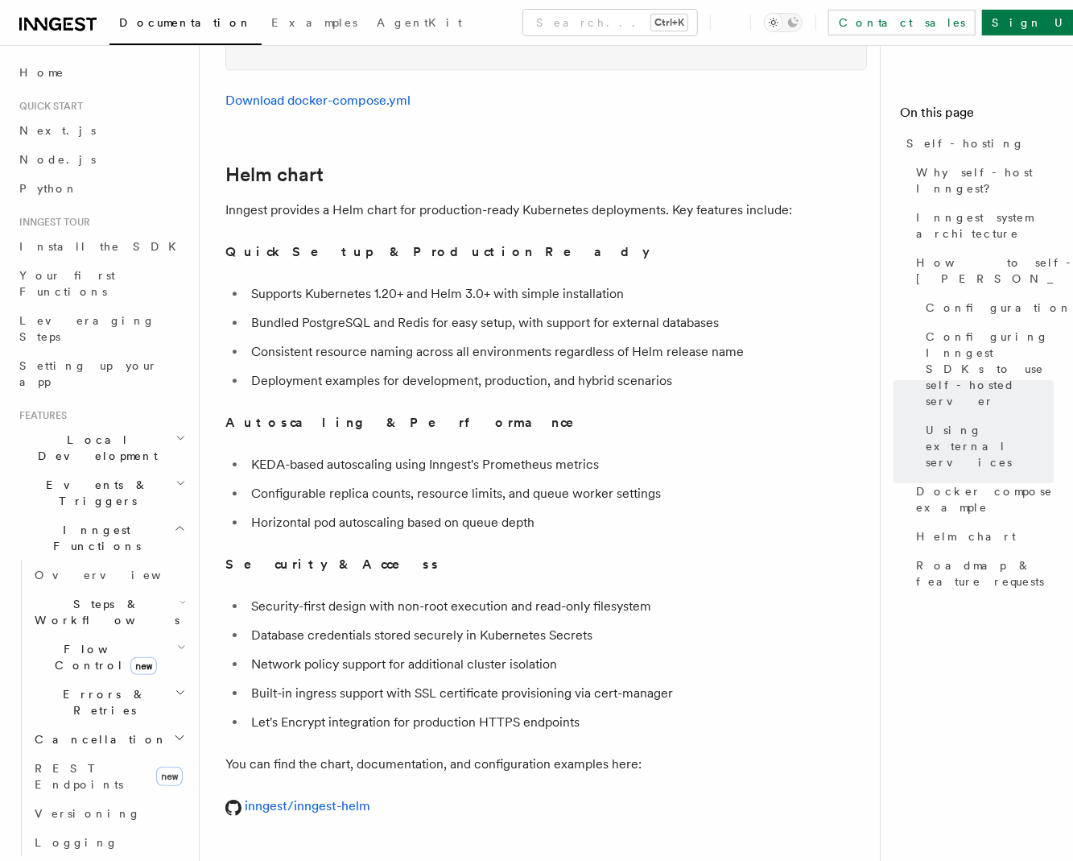
click at [440, 511] on li "Horizontal pod autoscaling based on queue depth" at bounding box center [556, 522] width 621 height 23
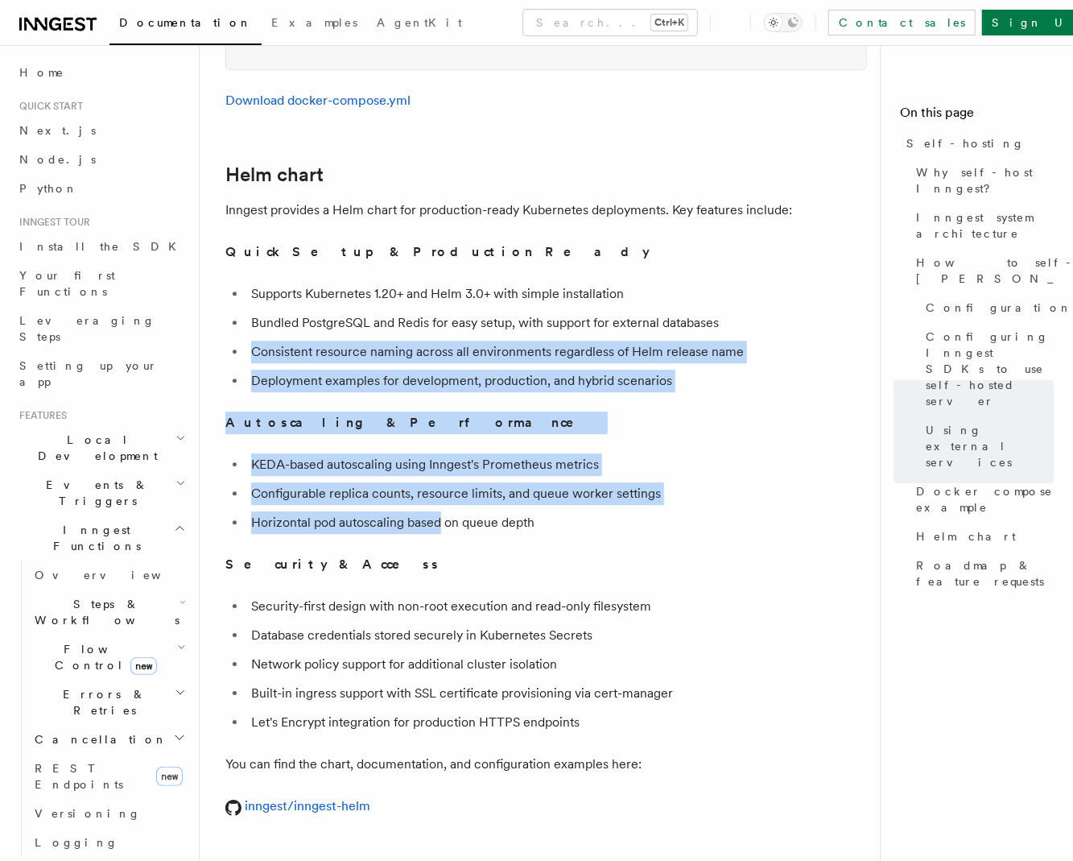
drag, startPoint x: 441, startPoint y: 505, endPoint x: 413, endPoint y: 305, distance: 201.7
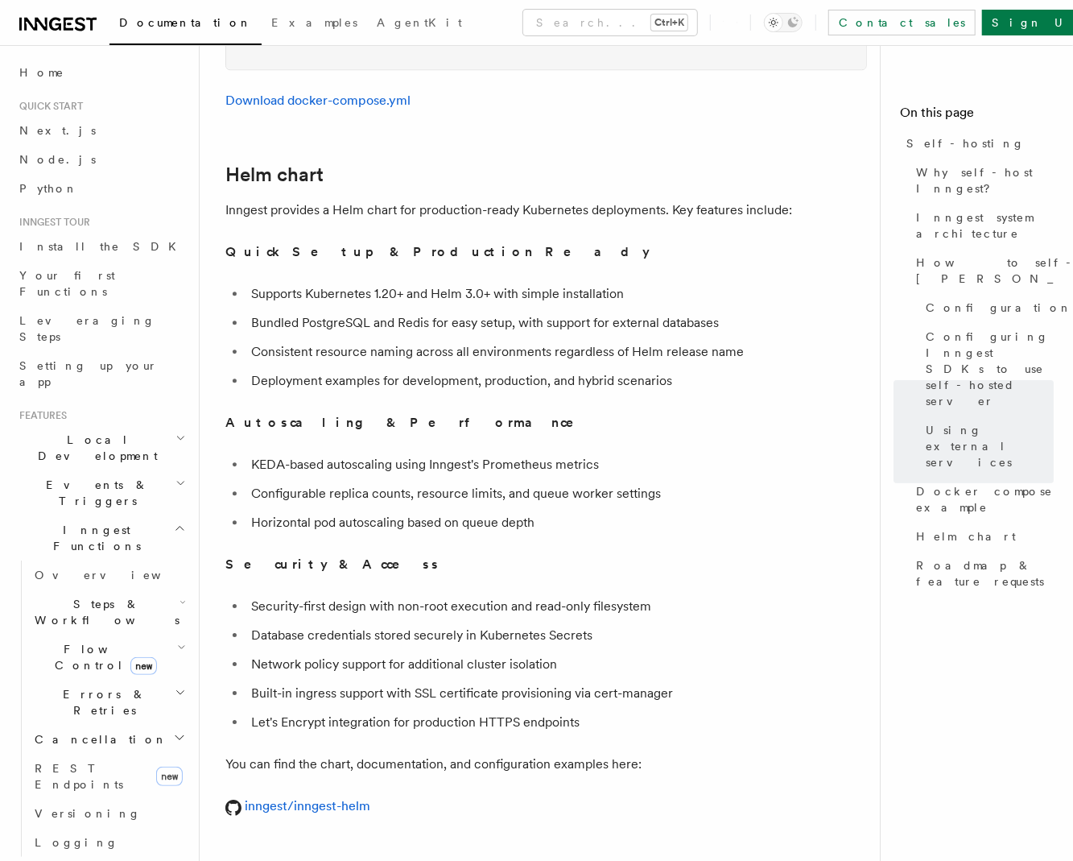
click at [412, 312] on li "Bundled PostgreSQL and Redis for easy setup, with support for external databases" at bounding box center [556, 323] width 621 height 23
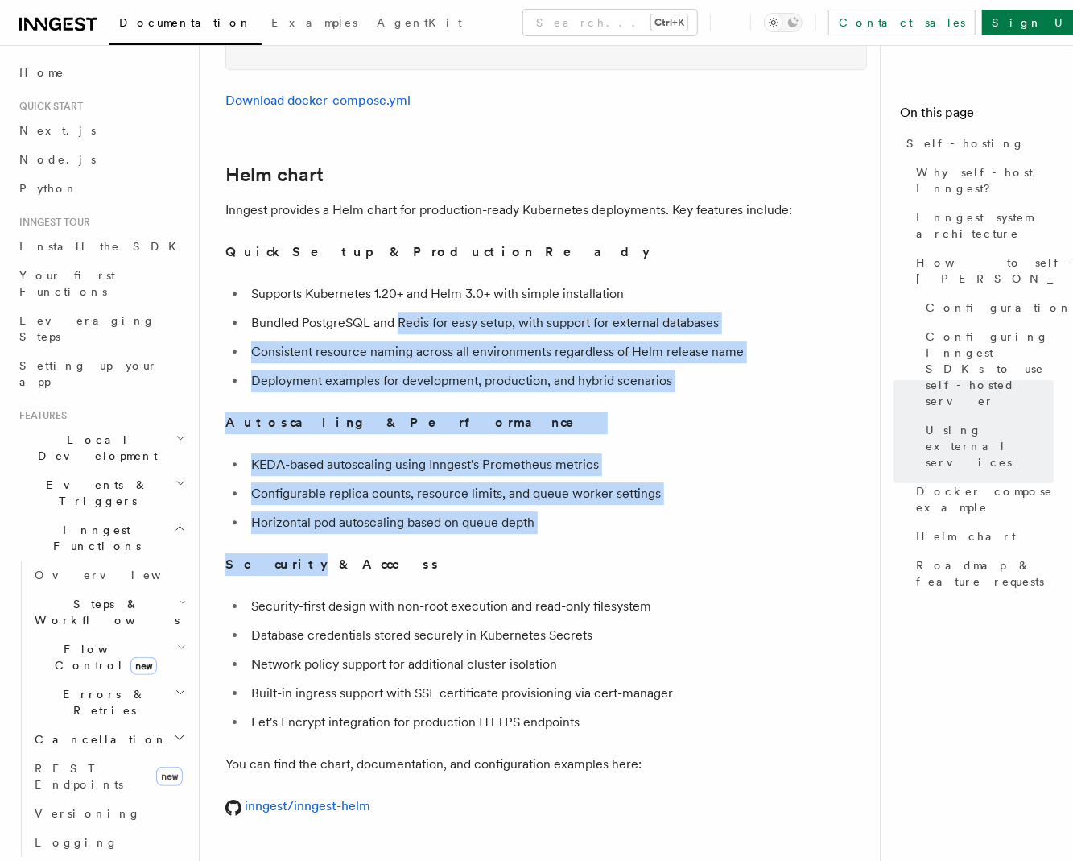
drag, startPoint x: 412, startPoint y: 304, endPoint x: 428, endPoint y: 527, distance: 223.6
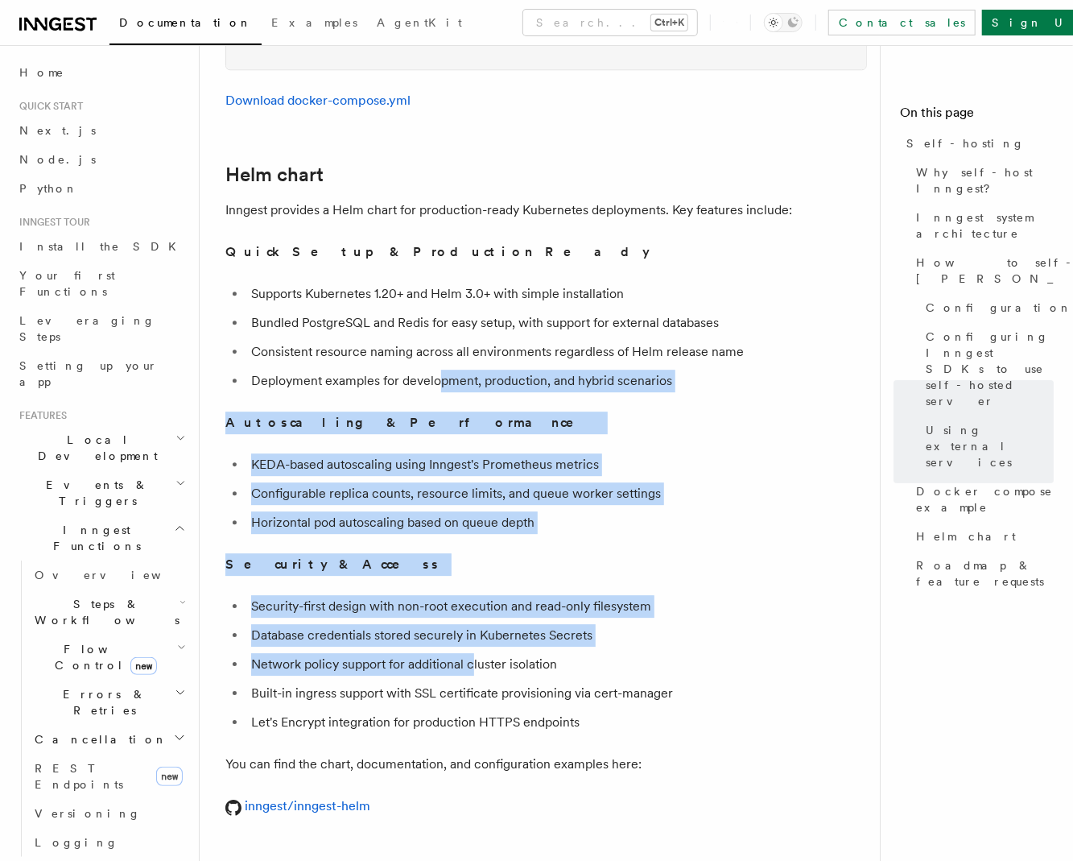
drag, startPoint x: 475, startPoint y: 642, endPoint x: 441, endPoint y: 353, distance: 290.2
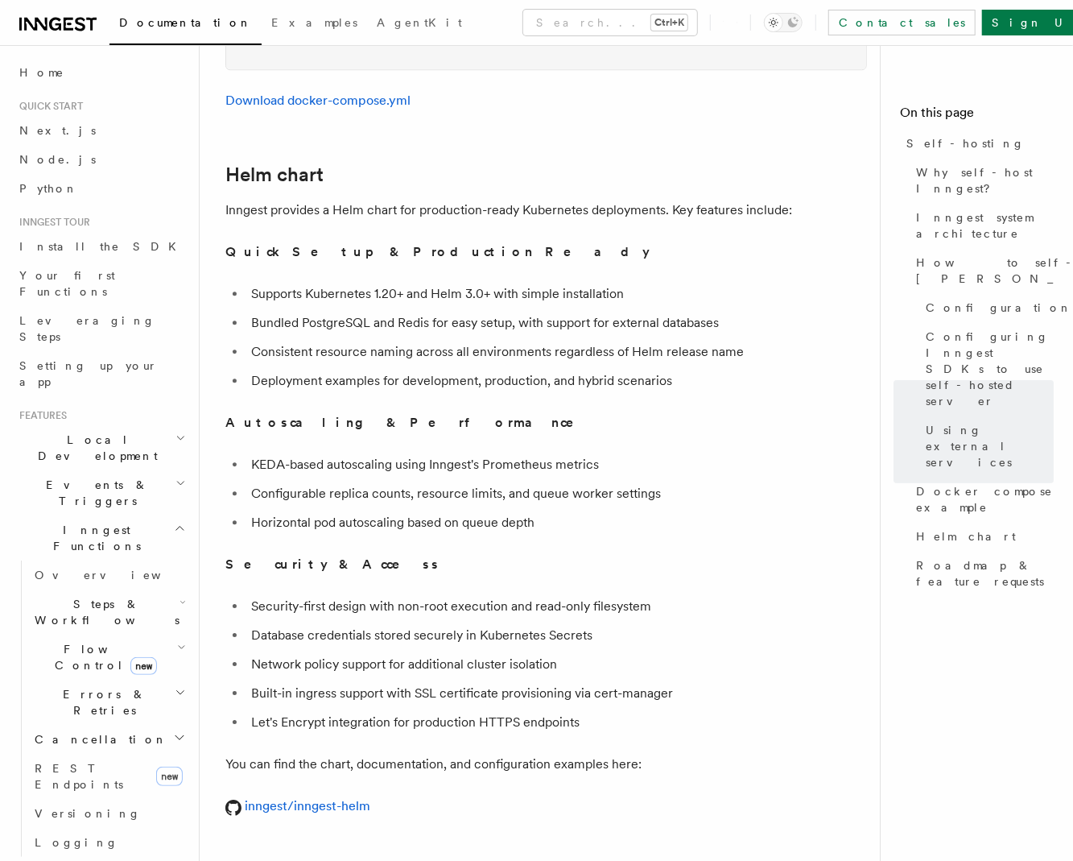
click at [440, 343] on ul "Supports Kubernetes 1.20+ and Helm 3.0+ with simple installation Bundled Postgr…" at bounding box center [546, 338] width 642 height 110
